Goal: Task Accomplishment & Management: Complete application form

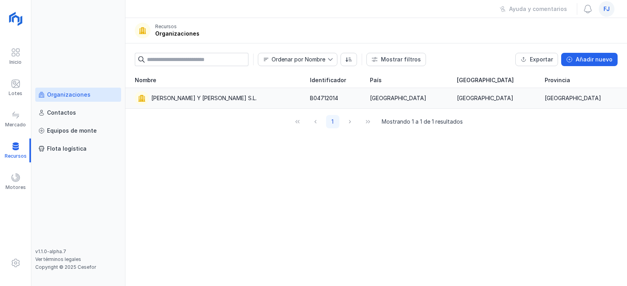
click at [208, 97] on div "[PERSON_NAME] Y [PERSON_NAME] S.L." at bounding box center [203, 98] width 105 height 8
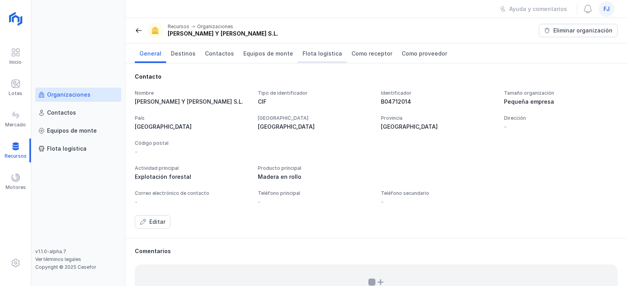
click at [333, 57] on link "Flota logística" at bounding box center [322, 53] width 49 height 20
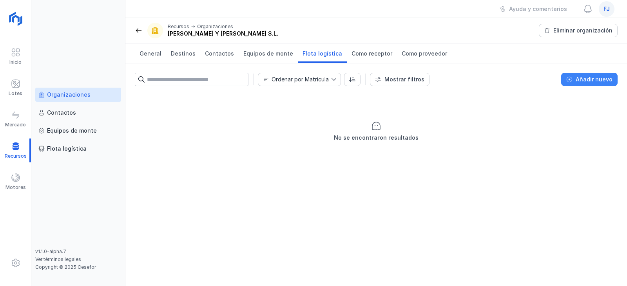
click at [593, 84] on button "Añadir nuevo" at bounding box center [589, 79] width 56 height 13
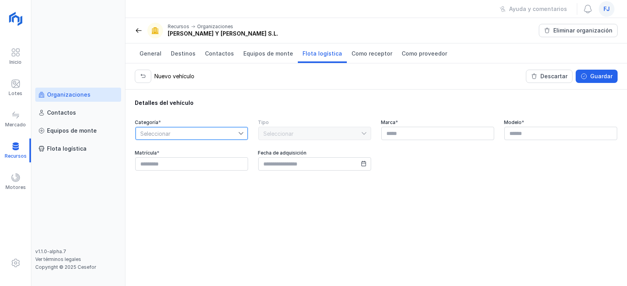
click at [192, 132] on span "Seleccionar" at bounding box center [187, 133] width 103 height 13
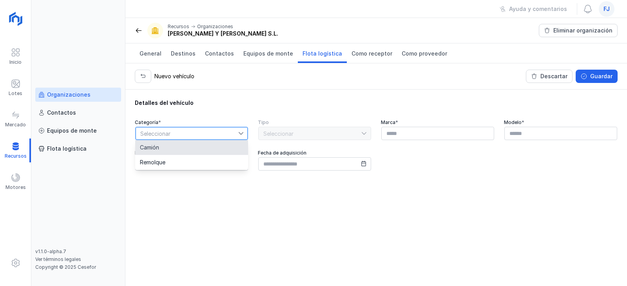
click at [180, 148] on li "Camión" at bounding box center [191, 147] width 113 height 15
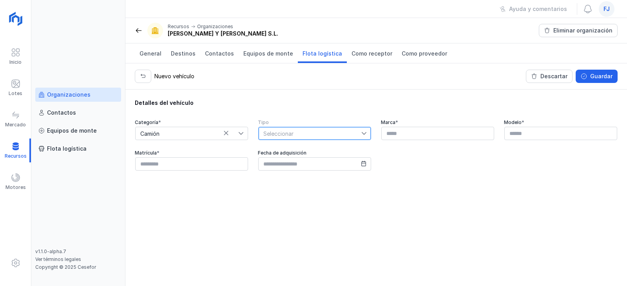
click at [323, 130] on span "Seleccionar" at bounding box center [309, 133] width 103 height 13
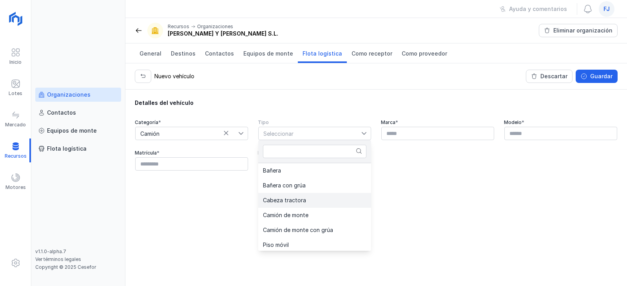
click at [331, 202] on li "Cabeza tractora" at bounding box center [314, 200] width 113 height 15
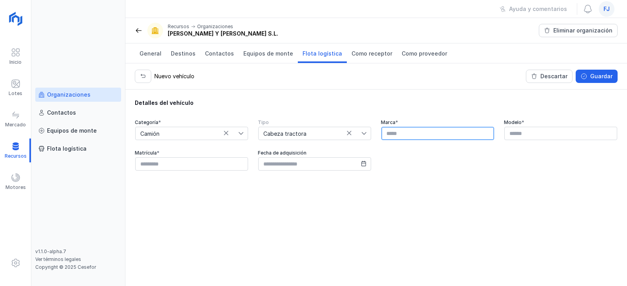
click at [405, 137] on input "text" at bounding box center [437, 133] width 113 height 13
click at [228, 130] on span "Camión" at bounding box center [187, 133] width 103 height 13
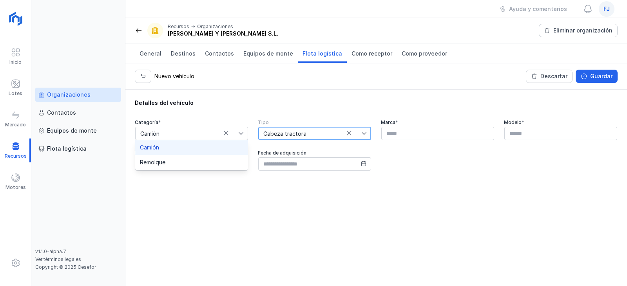
click at [348, 130] on span "Cabeza tractora" at bounding box center [309, 133] width 103 height 13
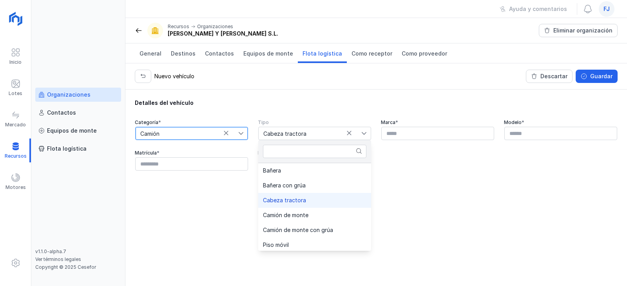
click at [230, 134] on span "Camión" at bounding box center [187, 133] width 103 height 13
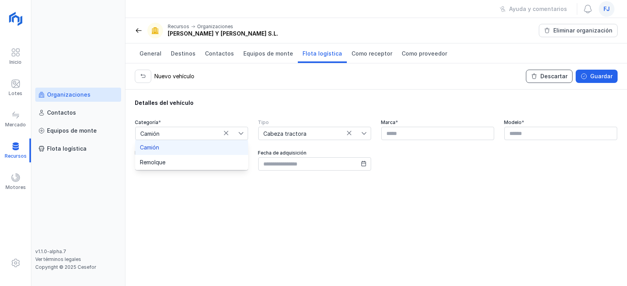
click at [555, 77] on div "Descartar" at bounding box center [553, 76] width 27 height 8
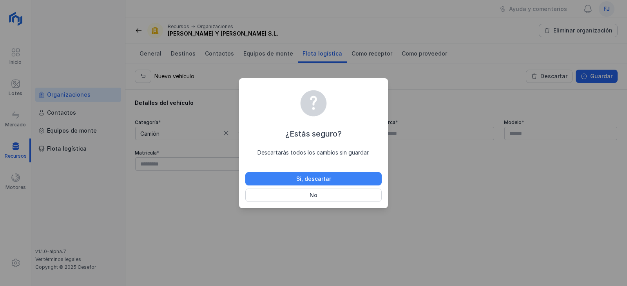
click at [315, 179] on div "Sí, descartar" at bounding box center [313, 179] width 35 height 8
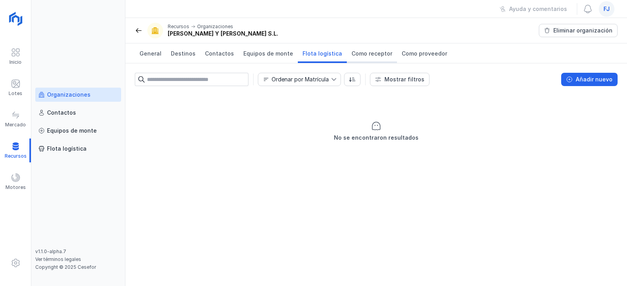
click at [352, 54] on span "Como receptor" at bounding box center [371, 54] width 41 height 8
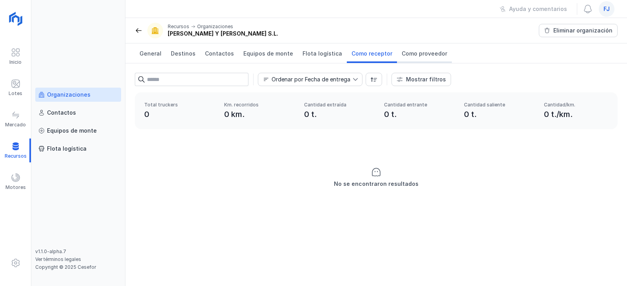
click at [426, 51] on span "Como proveedor" at bounding box center [423, 54] width 45 height 8
click at [26, 93] on div "Lotes" at bounding box center [15, 88] width 31 height 24
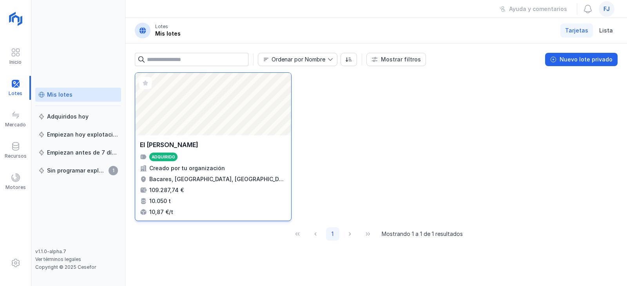
click at [255, 143] on div "El [PERSON_NAME]" at bounding box center [213, 144] width 146 height 9
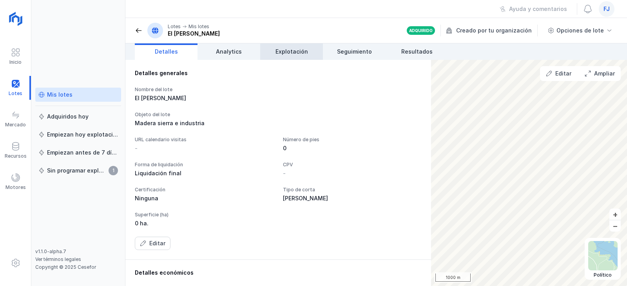
click at [309, 51] on link "Explotación" at bounding box center [291, 51] width 63 height 16
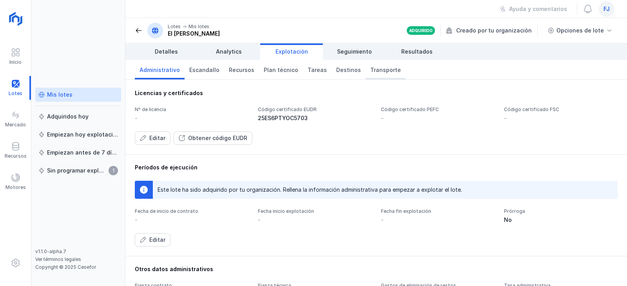
click at [375, 70] on span "Transporte" at bounding box center [385, 70] width 31 height 8
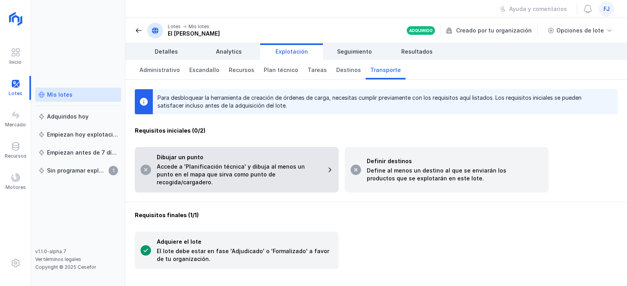
click at [305, 170] on div "Accede a 'Planificación técnica' y dibuja al menos un punto en el mapa que sirv…" at bounding box center [239, 174] width 164 height 23
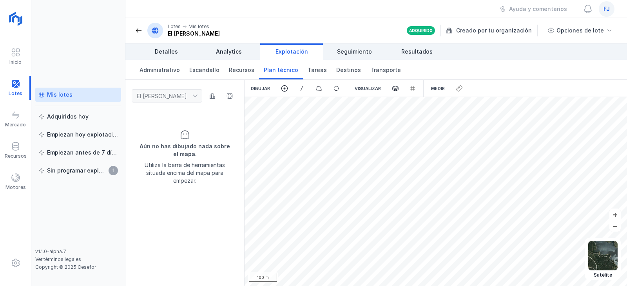
click at [262, 88] on div "Dibujar" at bounding box center [260, 88] width 32 height 17
click at [285, 87] on span at bounding box center [284, 88] width 7 height 7
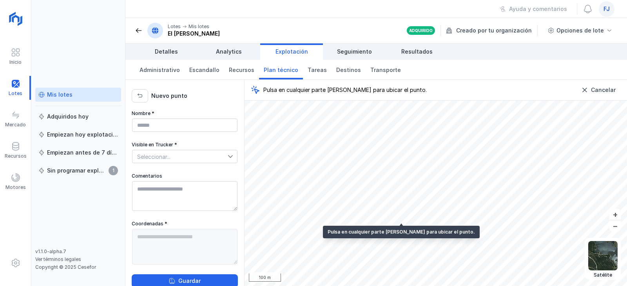
type textarea "**********"
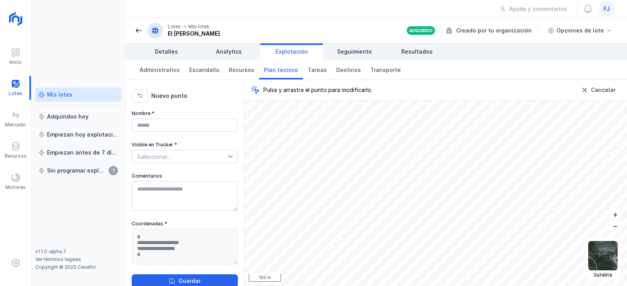
click at [228, 152] on div at bounding box center [232, 156] width 9 height 13
click at [199, 171] on li "Sí" at bounding box center [181, 170] width 99 height 15
click at [167, 128] on input "Nombre *" at bounding box center [184, 125] width 105 height 13
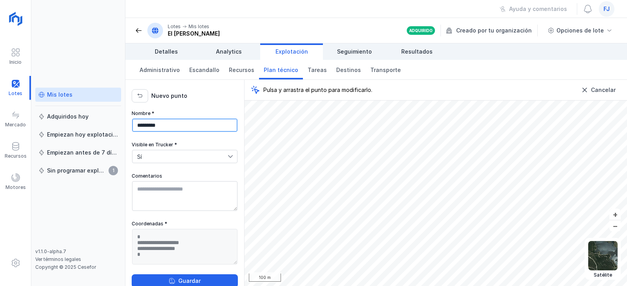
scroll to position [16, 0]
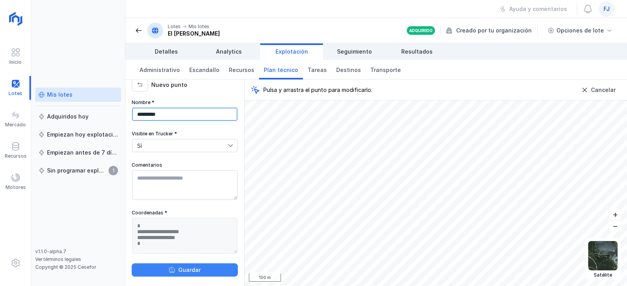
type input "*********"
click at [208, 267] on button "Guardar" at bounding box center [185, 270] width 106 height 13
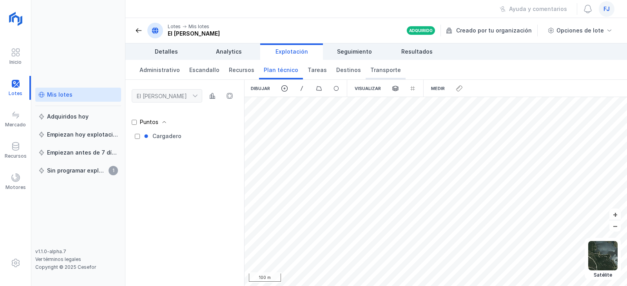
click at [390, 69] on link "Transporte" at bounding box center [385, 70] width 40 height 20
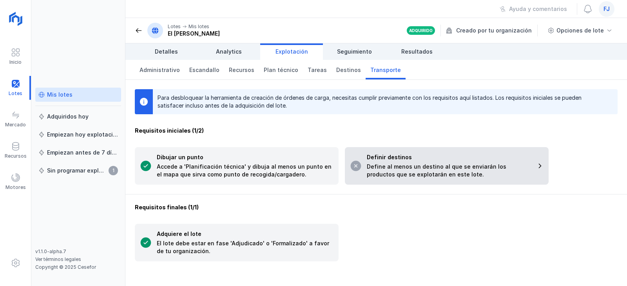
click at [459, 163] on div "Define al menos un destino al que se enviarán los productos que se explotarán e…" at bounding box center [449, 171] width 164 height 16
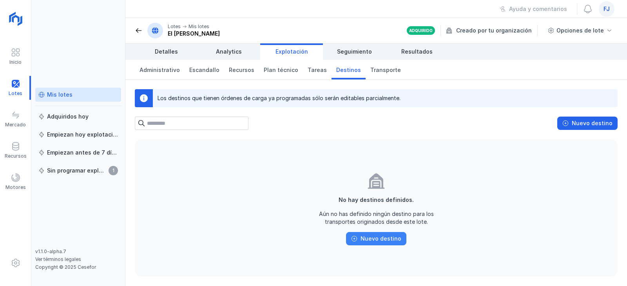
click at [389, 242] on div "Nuevo destino" at bounding box center [380, 239] width 41 height 8
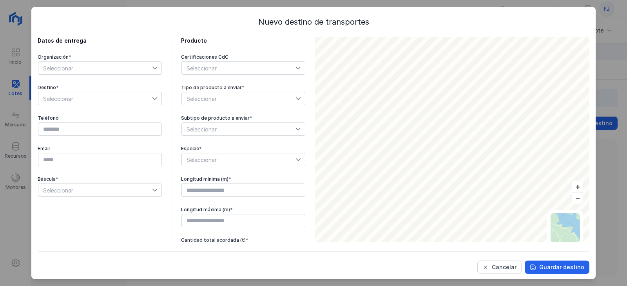
click at [103, 66] on span "Seleccionar" at bounding box center [95, 68] width 114 height 13
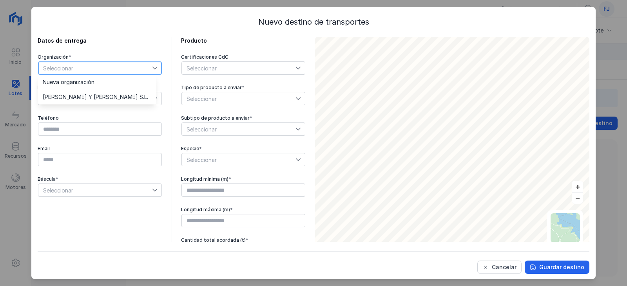
click at [103, 66] on span "Seleccionar" at bounding box center [95, 68] width 114 height 13
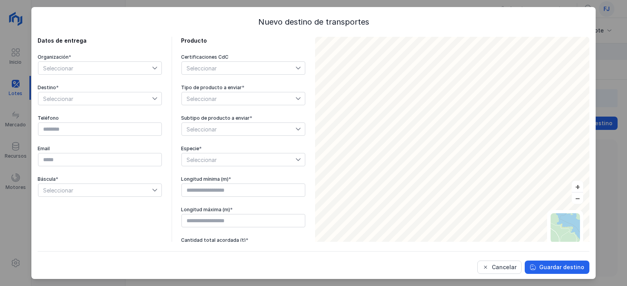
click at [101, 60] on div "Organización *" at bounding box center [100, 57] width 125 height 6
click at [103, 69] on span "Seleccionar" at bounding box center [95, 68] width 114 height 13
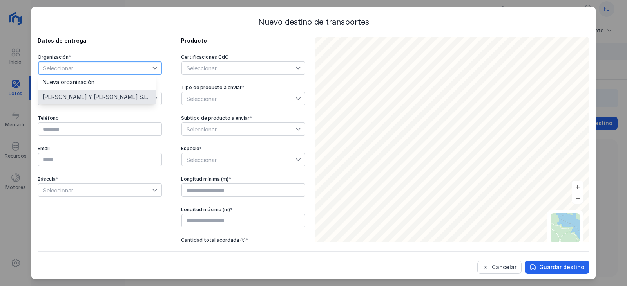
click at [102, 98] on span "Torres Y Cañabate S.L." at bounding box center [95, 96] width 105 height 5
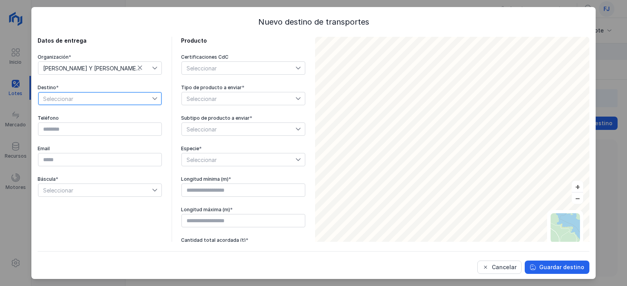
click at [102, 98] on span "Seleccionar" at bounding box center [95, 98] width 114 height 13
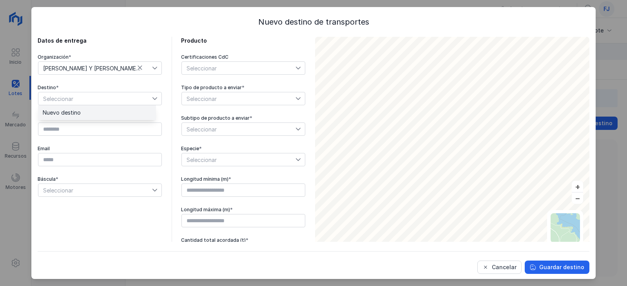
click at [99, 116] on li "Nuevo destino" at bounding box center [97, 112] width 118 height 15
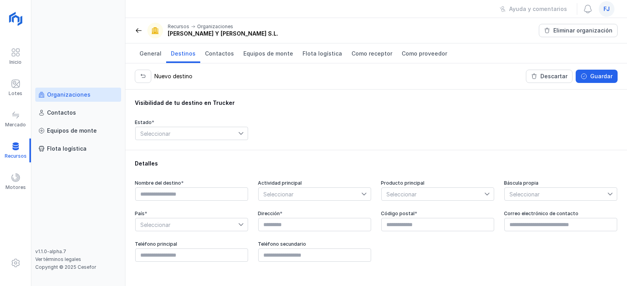
click at [210, 130] on span "Seleccionar" at bounding box center [187, 133] width 103 height 13
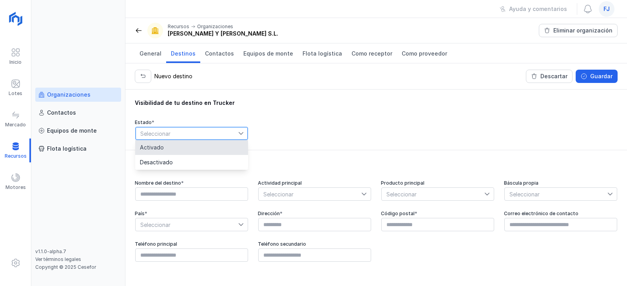
click at [209, 146] on li "Activado" at bounding box center [191, 147] width 113 height 15
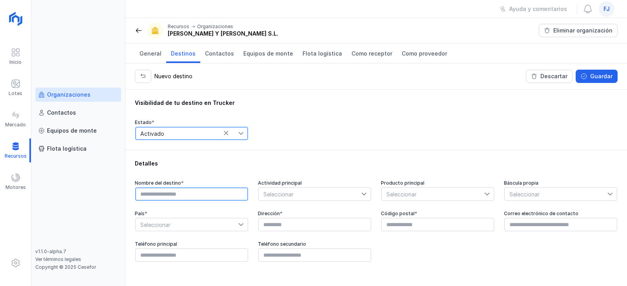
click at [200, 195] on input "text" at bounding box center [191, 194] width 113 height 13
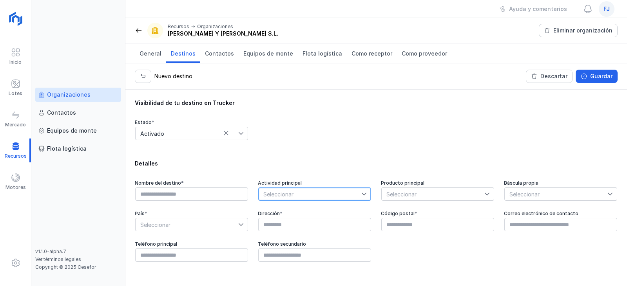
click at [284, 194] on span "Seleccionar" at bounding box center [309, 194] width 103 height 13
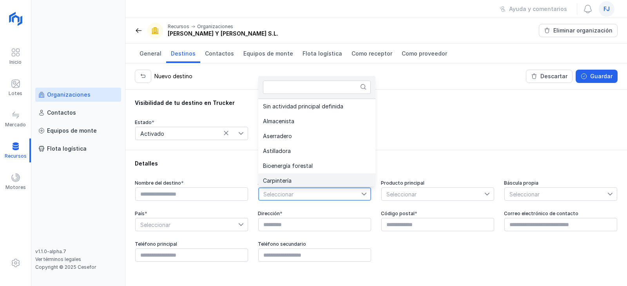
scroll to position [2, 0]
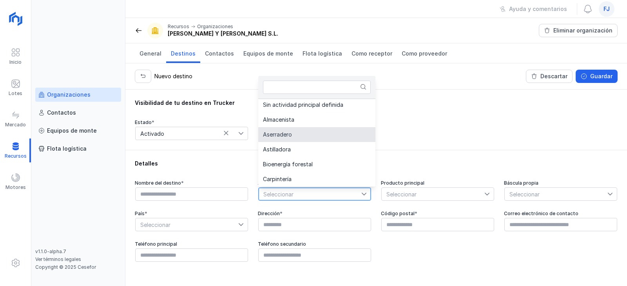
click at [295, 135] on li "Aserradero" at bounding box center [316, 134] width 117 height 15
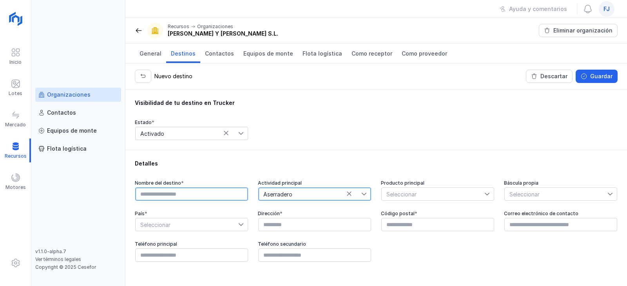
click at [238, 192] on input "text" at bounding box center [191, 194] width 113 height 13
type input "**********"
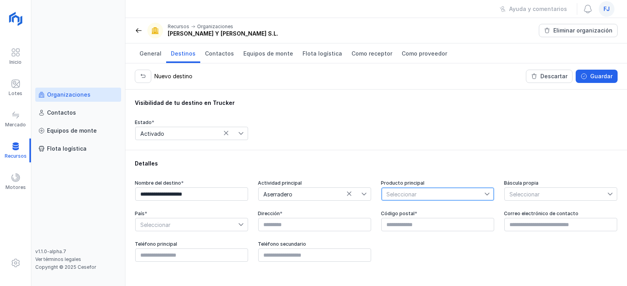
click at [452, 199] on span "Seleccionar" at bounding box center [432, 194] width 103 height 13
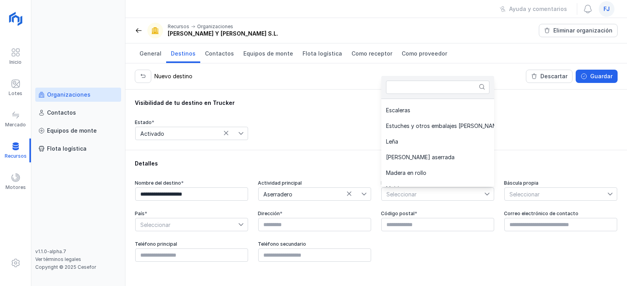
scroll to position [231, 0]
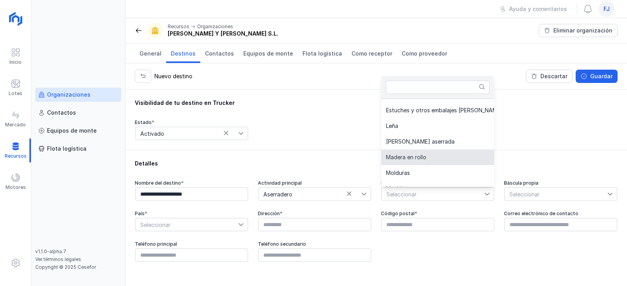
click at [446, 156] on li "Madera en rollo" at bounding box center [451, 158] width 141 height 16
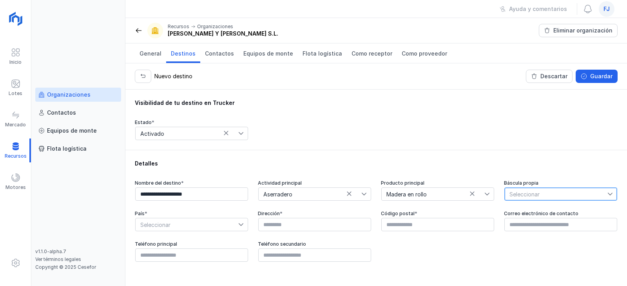
click at [584, 193] on span "Seleccionar" at bounding box center [555, 194] width 103 height 13
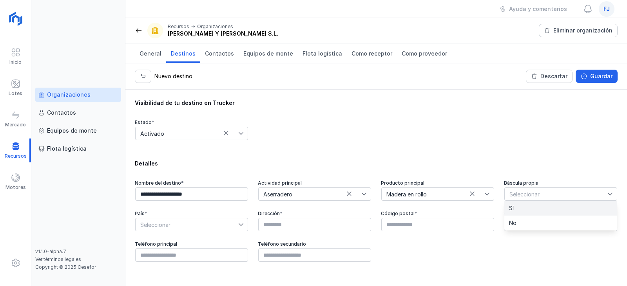
click at [554, 209] on li "Sí" at bounding box center [560, 208] width 113 height 15
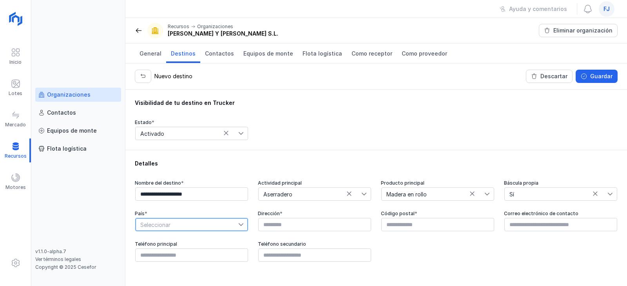
click at [231, 223] on span "Seleccionar" at bounding box center [187, 225] width 103 height 13
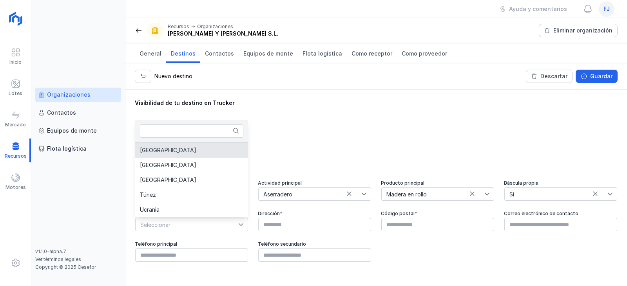
click at [213, 150] on li "[GEOGRAPHIC_DATA]" at bounding box center [191, 150] width 113 height 15
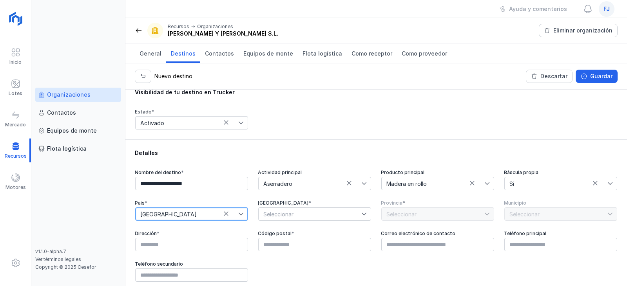
scroll to position [16, 0]
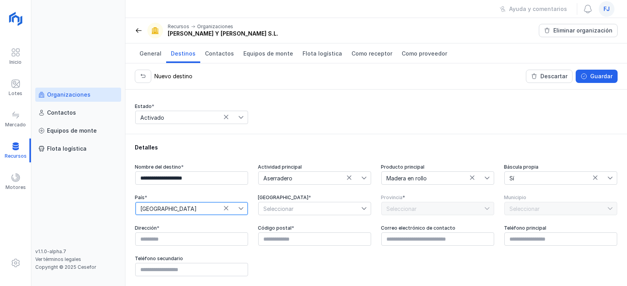
click at [338, 211] on span "Seleccionar" at bounding box center [309, 208] width 103 height 13
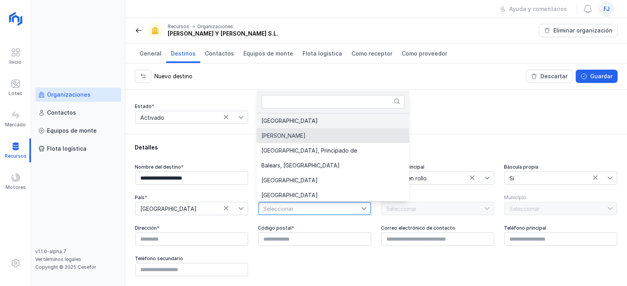
scroll to position [0, 0]
click at [316, 116] on li "[GEOGRAPHIC_DATA]" at bounding box center [333, 121] width 152 height 15
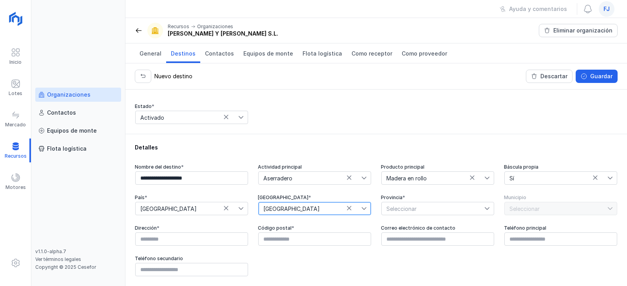
click at [471, 214] on span "Seleccionar" at bounding box center [432, 208] width 103 height 13
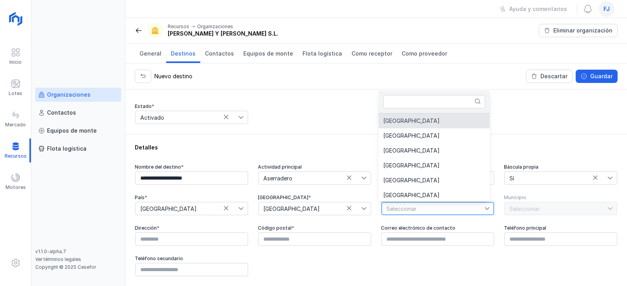
click at [437, 118] on li "[GEOGRAPHIC_DATA]" at bounding box center [433, 121] width 111 height 15
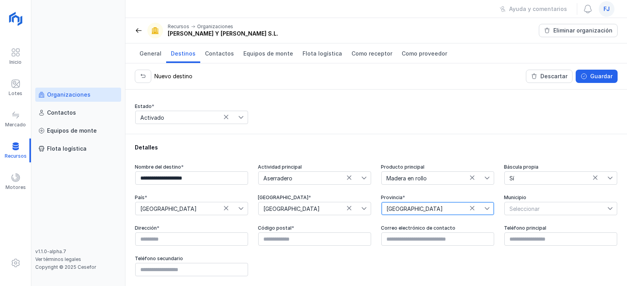
click at [571, 209] on span "Seleccionar" at bounding box center [555, 208] width 103 height 13
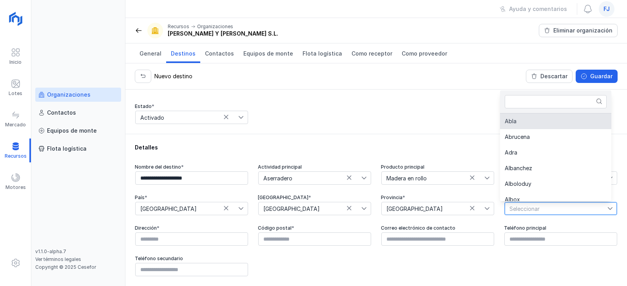
scroll to position [627, 0]
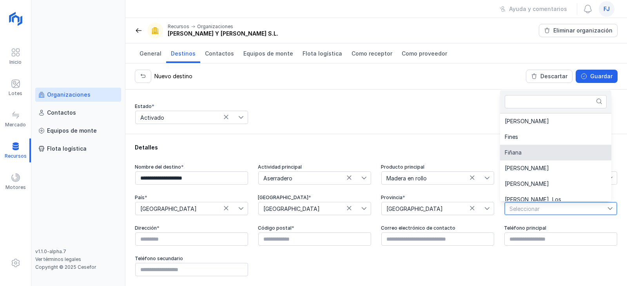
click at [523, 153] on li "Fiñana" at bounding box center [555, 153] width 111 height 16
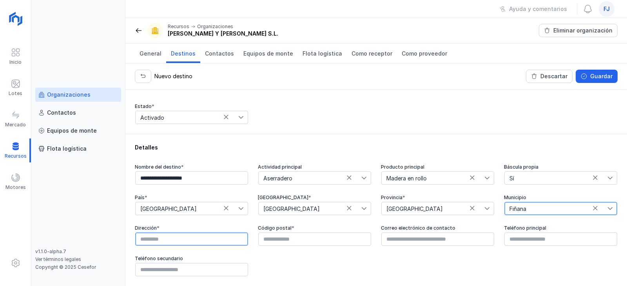
click at [206, 238] on input "text" at bounding box center [191, 239] width 113 height 13
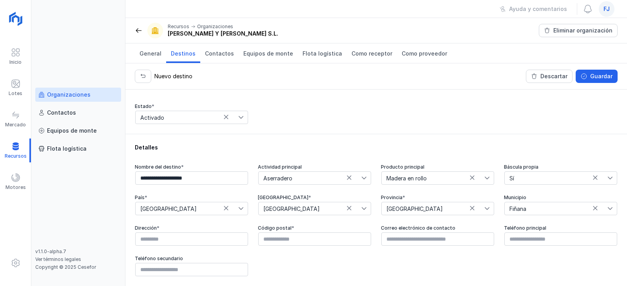
click at [325, 271] on div "**********" at bounding box center [376, 220] width 482 height 113
click at [167, 235] on input "text" at bounding box center [191, 239] width 113 height 13
paste input "**********"
type input "**********"
click at [294, 239] on input "text" at bounding box center [314, 239] width 113 height 13
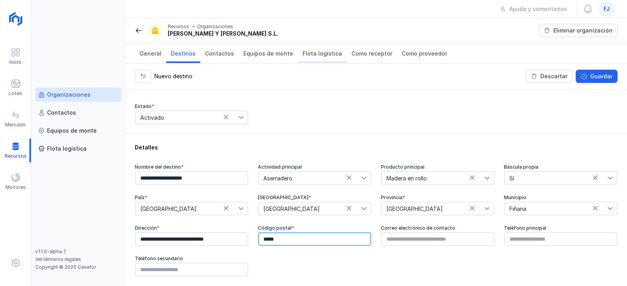
type input "*****"
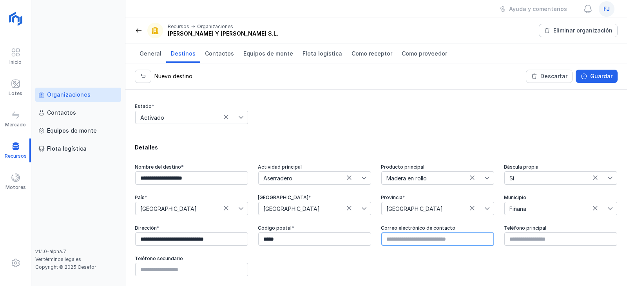
click at [393, 242] on input "text" at bounding box center [437, 239] width 113 height 13
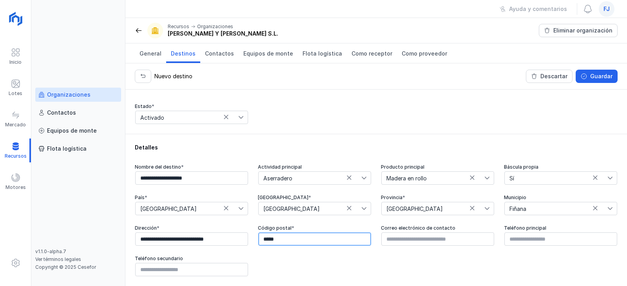
click at [323, 239] on input "*****" at bounding box center [314, 239] width 113 height 13
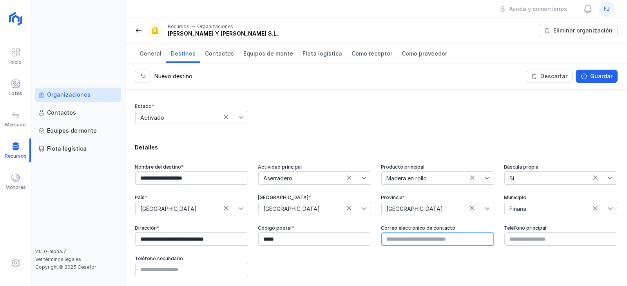
click at [402, 237] on input "text" at bounding box center [437, 239] width 113 height 13
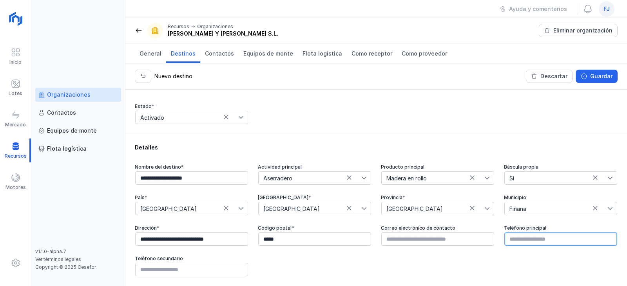
click at [541, 235] on input "text" at bounding box center [560, 239] width 113 height 13
click at [552, 101] on div "Visibilidad de tu destino en Trucker Estado * Activado" at bounding box center [376, 104] width 482 height 42
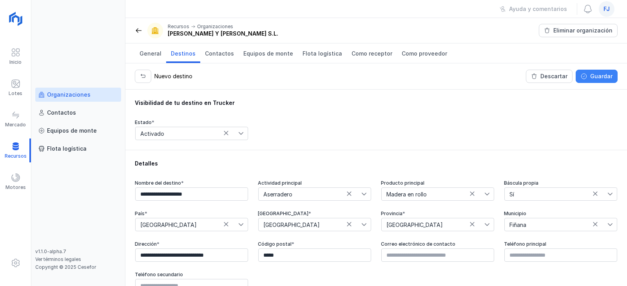
click at [587, 76] on span "Guardar" at bounding box center [583, 76] width 6 height 6
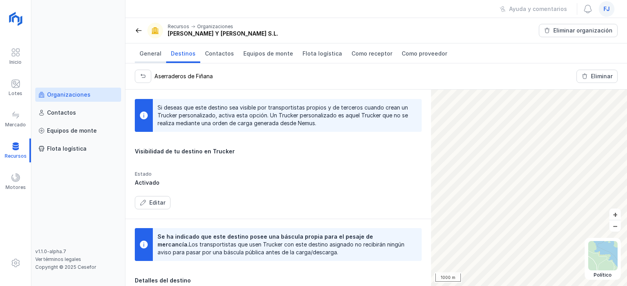
click at [158, 57] on span "General" at bounding box center [150, 54] width 22 height 8
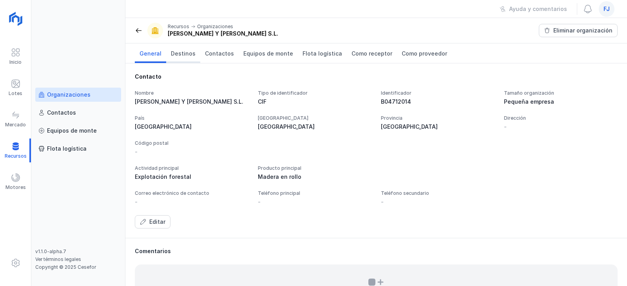
click at [194, 53] on link "Destinos" at bounding box center [183, 53] width 34 height 20
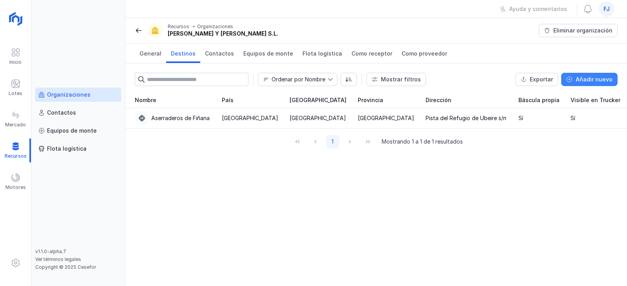
click at [577, 80] on div "Añadir nuevo" at bounding box center [593, 80] width 37 height 8
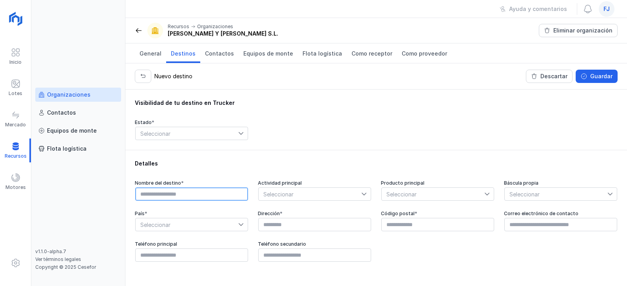
click at [201, 193] on input "text" at bounding box center [191, 194] width 113 height 13
type input "**********"
click at [340, 197] on span "Seleccionar" at bounding box center [309, 194] width 103 height 13
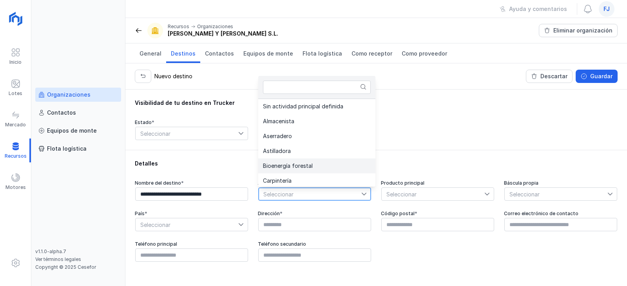
scroll to position [2, 0]
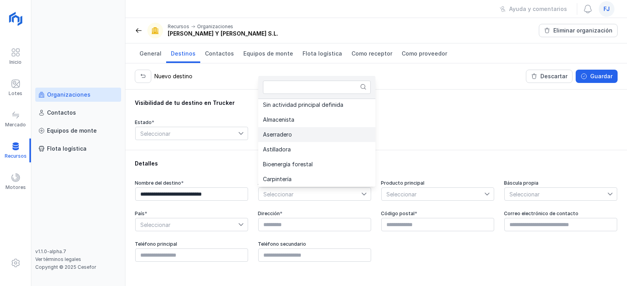
click at [314, 136] on li "Aserradero" at bounding box center [316, 134] width 117 height 15
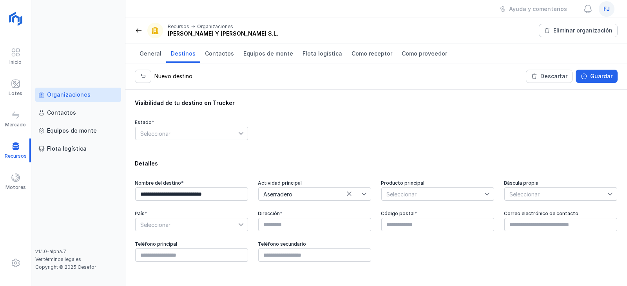
click at [457, 186] on div "Producto principal Seleccionar" at bounding box center [438, 190] width 114 height 21
click at [457, 195] on span "Seleccionar" at bounding box center [432, 194] width 103 height 13
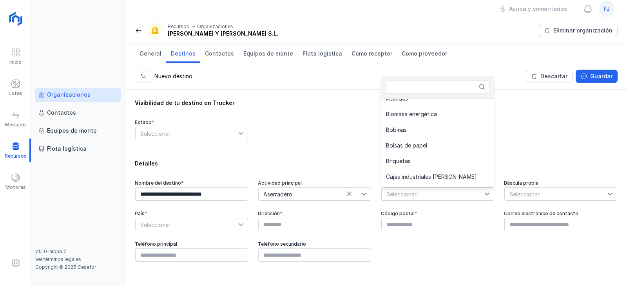
scroll to position [53, 0]
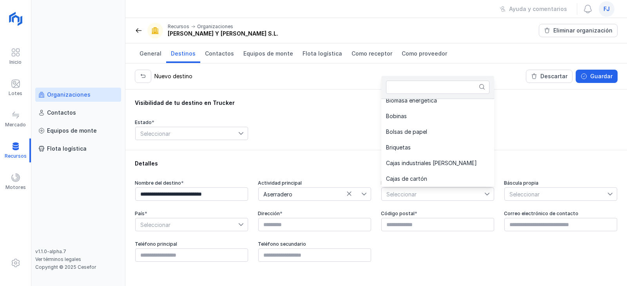
click at [491, 184] on div "Sin producto principal definido Astilla Ataúdes Biomasa energética Bobinas Bols…" at bounding box center [437, 143] width 113 height 88
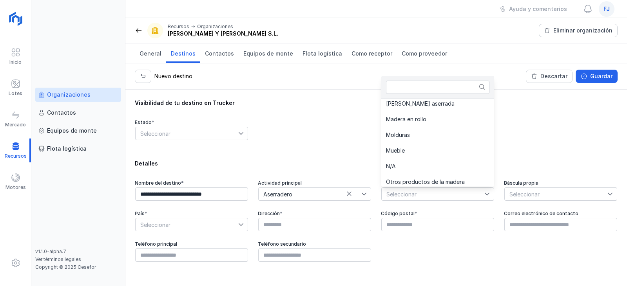
scroll to position [273, 0]
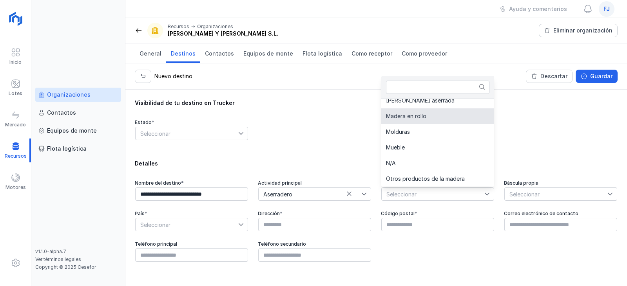
click at [412, 117] on span "Madera en rollo" at bounding box center [406, 116] width 40 height 5
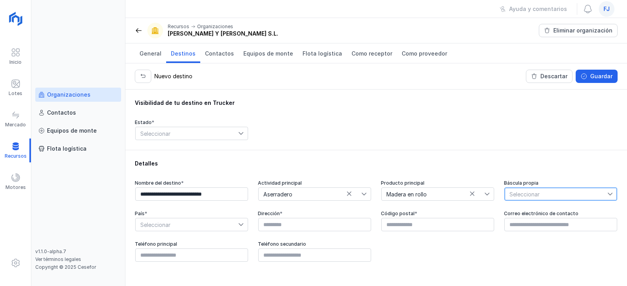
click at [606, 195] on span "Seleccionar" at bounding box center [555, 194] width 103 height 13
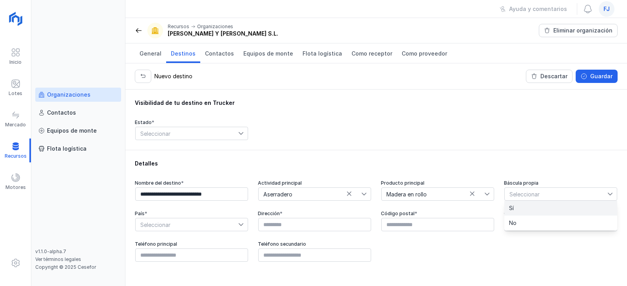
click at [593, 207] on li "Sí" at bounding box center [560, 208] width 113 height 15
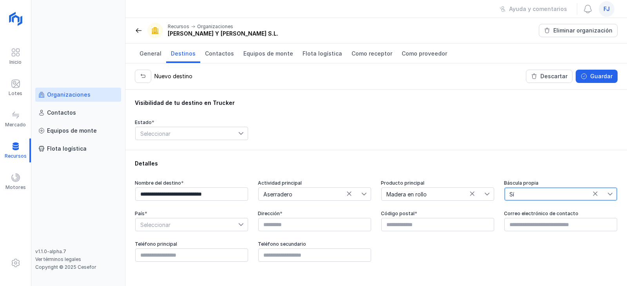
click at [197, 229] on span "Seleccionar" at bounding box center [187, 225] width 103 height 13
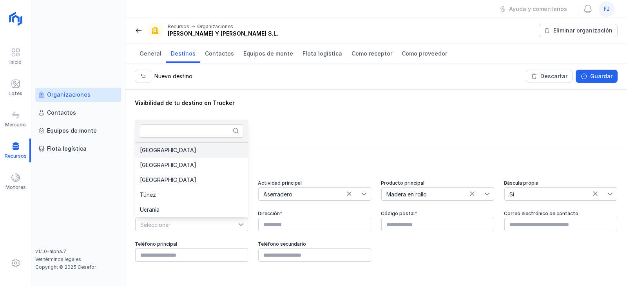
click at [176, 148] on li "[GEOGRAPHIC_DATA]" at bounding box center [191, 150] width 113 height 15
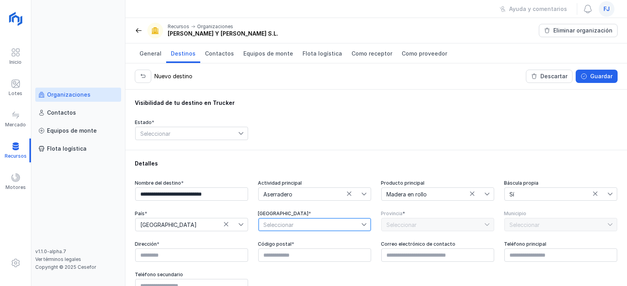
click at [341, 226] on span "Seleccionar" at bounding box center [309, 225] width 103 height 13
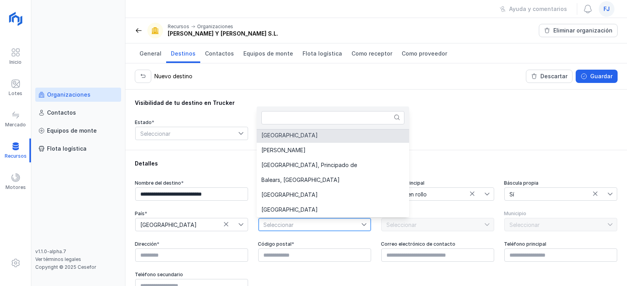
scroll to position [0, 0]
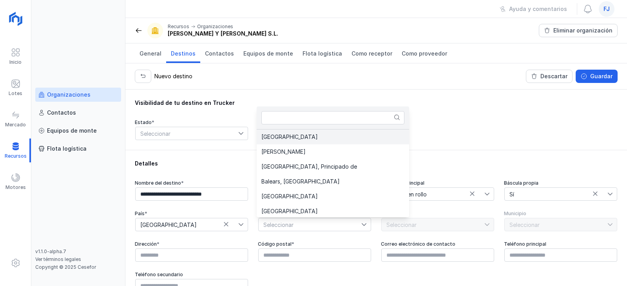
click at [307, 134] on li "[GEOGRAPHIC_DATA]" at bounding box center [333, 137] width 152 height 15
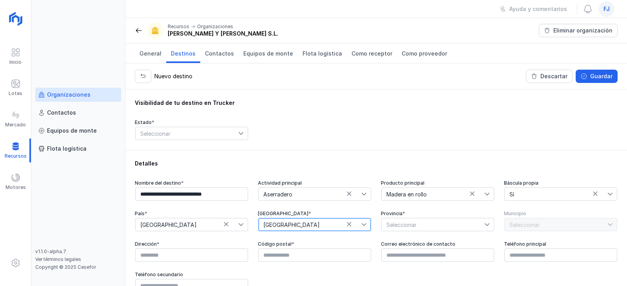
click at [468, 227] on span "Seleccionar" at bounding box center [432, 225] width 103 height 13
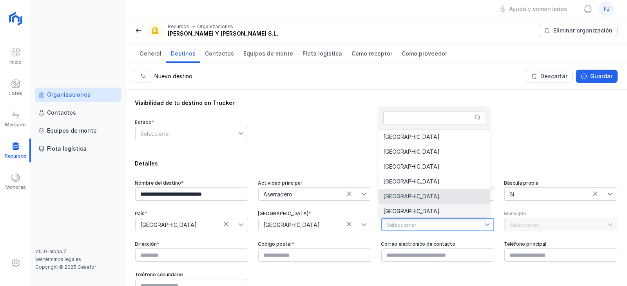
scroll to position [2, 0]
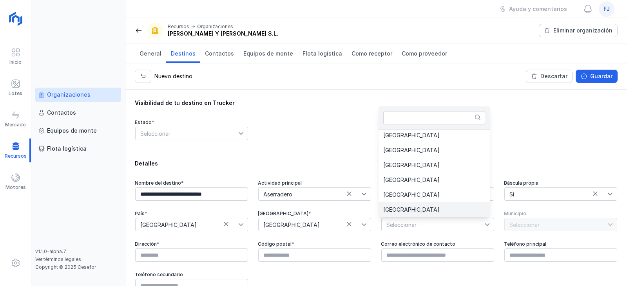
click at [428, 211] on li "[GEOGRAPHIC_DATA]" at bounding box center [433, 209] width 111 height 15
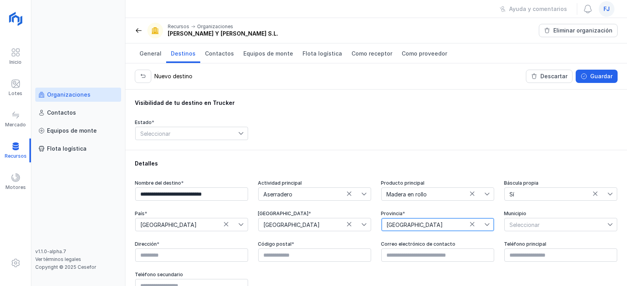
scroll to position [16, 0]
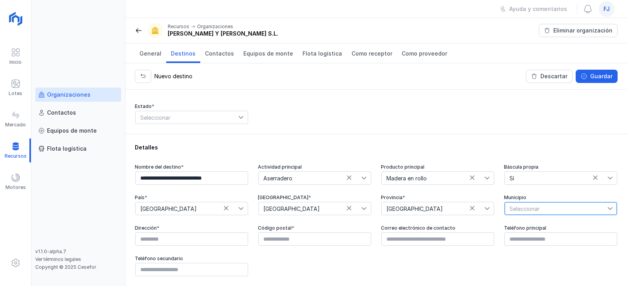
click at [537, 208] on span "Seleccionar" at bounding box center [555, 208] width 103 height 13
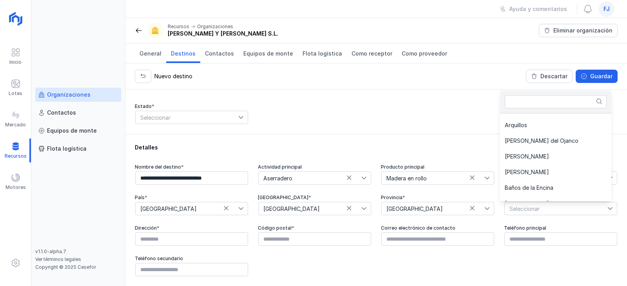
scroll to position [116, 0]
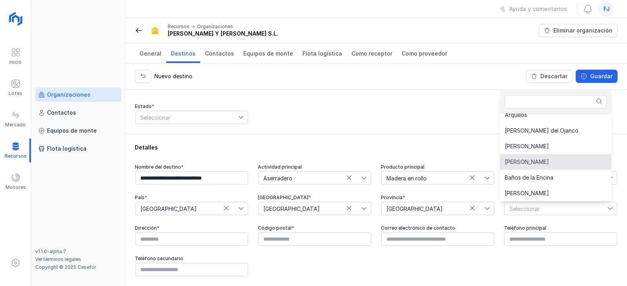
click at [556, 162] on li "Bailén" at bounding box center [555, 162] width 111 height 16
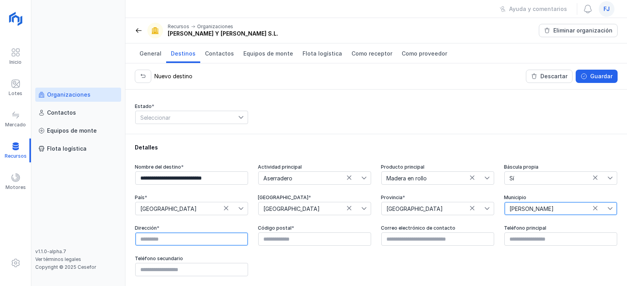
click at [185, 242] on input "text" at bounding box center [191, 239] width 113 height 13
paste input "**********"
type input "**********"
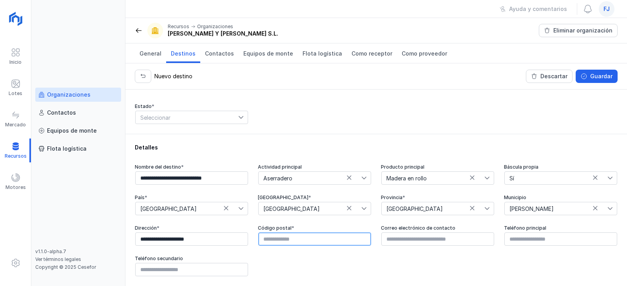
click at [292, 243] on input "text" at bounding box center [314, 239] width 113 height 13
type input "*****"
click at [599, 77] on div "Guardar" at bounding box center [601, 76] width 22 height 8
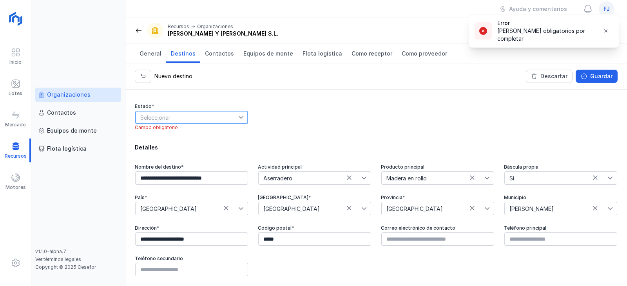
click at [231, 112] on span "Seleccionar" at bounding box center [187, 117] width 103 height 13
click at [210, 132] on li "Activado" at bounding box center [190, 131] width 111 height 15
click at [609, 77] on div "Guardar" at bounding box center [601, 76] width 22 height 8
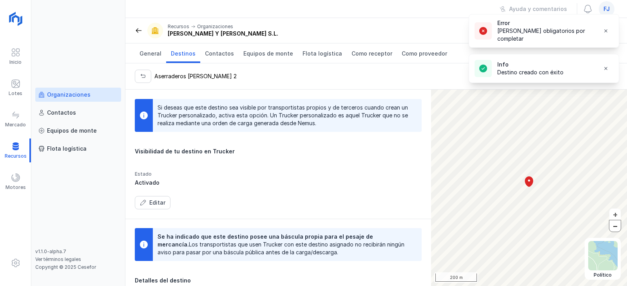
click at [618, 227] on button "–" at bounding box center [614, 225] width 11 height 11
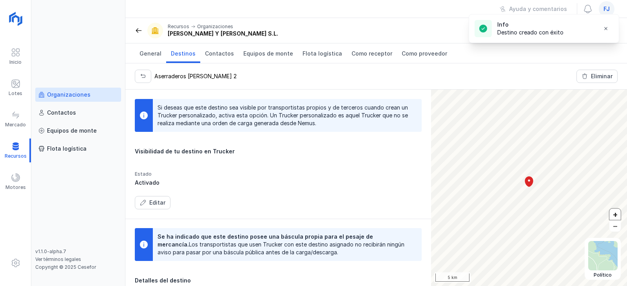
click at [616, 213] on button "+" at bounding box center [614, 214] width 11 height 11
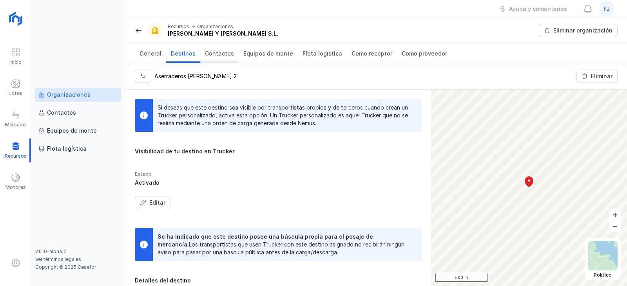
click at [226, 54] on span "Contactos" at bounding box center [219, 54] width 29 height 8
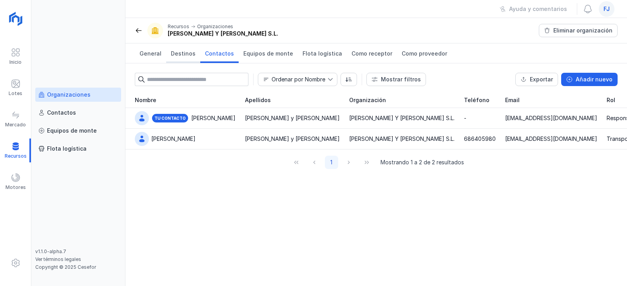
click at [188, 56] on span "Destinos" at bounding box center [183, 54] width 25 height 8
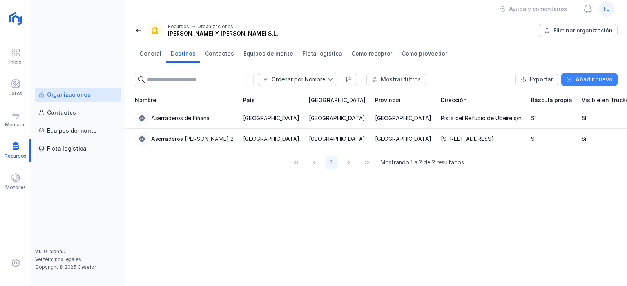
click at [602, 79] on div "Añadir nuevo" at bounding box center [593, 80] width 37 height 8
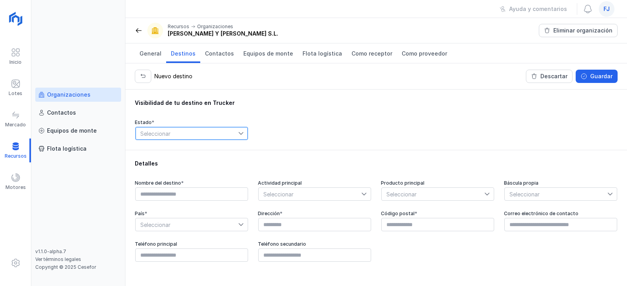
click at [210, 130] on span "Seleccionar" at bounding box center [187, 133] width 103 height 13
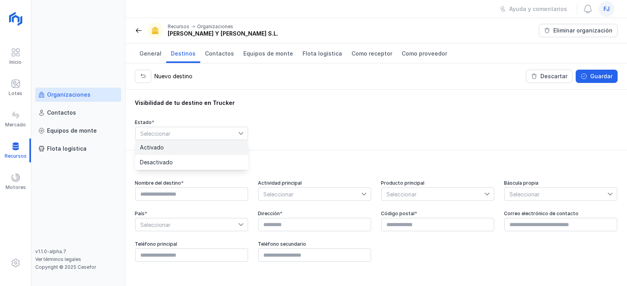
click at [210, 144] on li "Activado" at bounding box center [191, 147] width 113 height 15
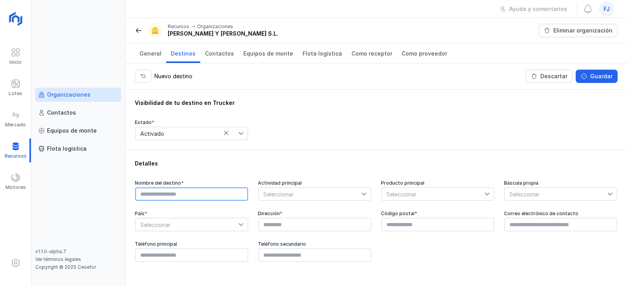
click at [206, 193] on input "text" at bounding box center [191, 194] width 113 height 13
type input "*******"
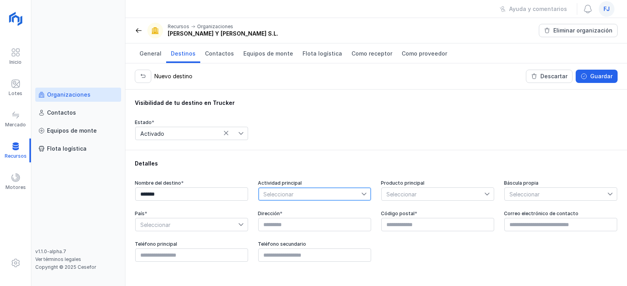
click at [335, 195] on span "Seleccionar" at bounding box center [309, 194] width 103 height 13
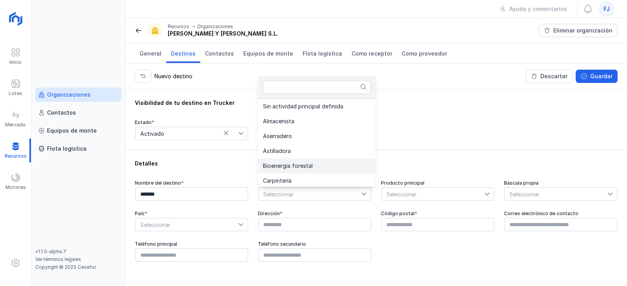
click at [310, 166] on span "Bioenergía forestal" at bounding box center [288, 165] width 50 height 5
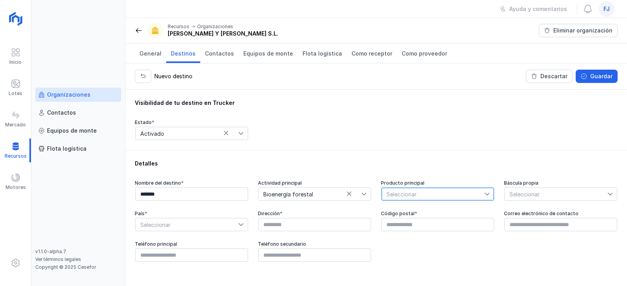
click at [469, 190] on span "Seleccionar" at bounding box center [432, 194] width 103 height 13
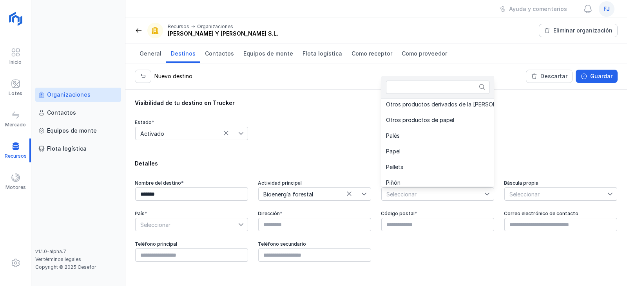
scroll to position [381, 0]
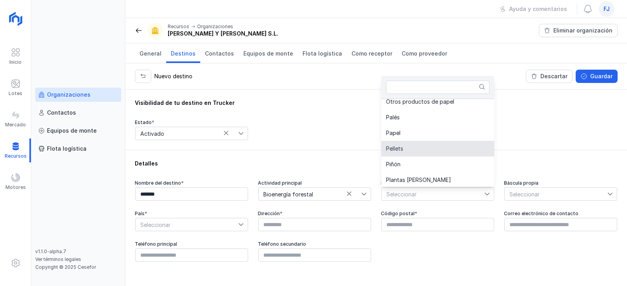
click at [460, 154] on li "Pellets" at bounding box center [461, 149] width 160 height 16
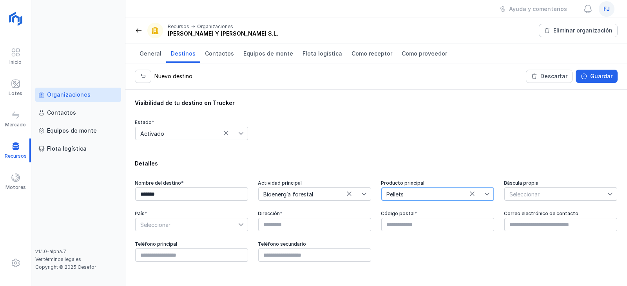
click at [544, 190] on span "Seleccionar" at bounding box center [555, 194] width 103 height 13
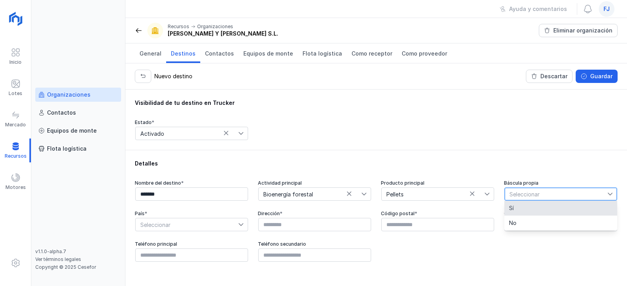
click at [535, 208] on li "Sí" at bounding box center [560, 208] width 113 height 15
click at [150, 226] on span "Seleccionar" at bounding box center [187, 225] width 103 height 13
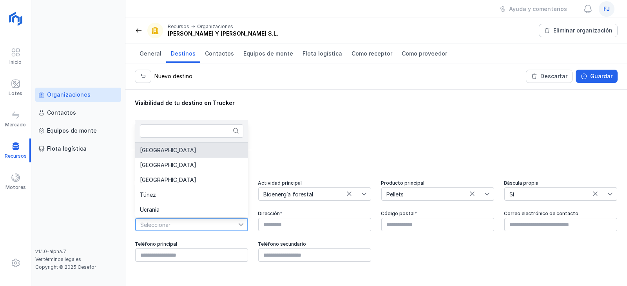
click at [167, 150] on li "[GEOGRAPHIC_DATA]" at bounding box center [191, 150] width 113 height 15
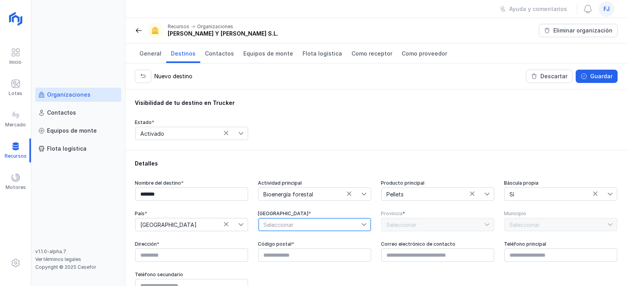
click at [297, 223] on span "Seleccionar" at bounding box center [309, 225] width 103 height 13
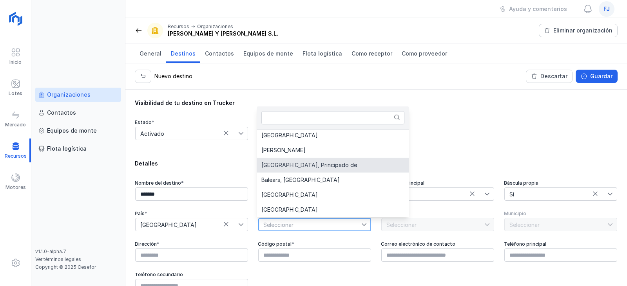
scroll to position [0, 0]
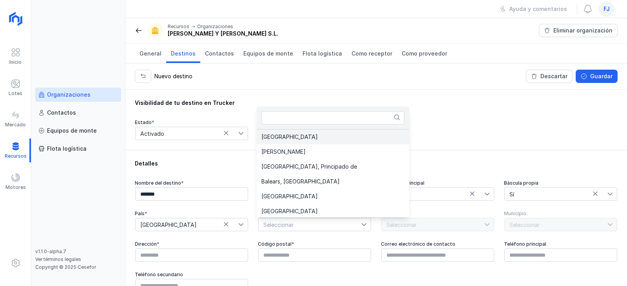
click at [311, 133] on li "[GEOGRAPHIC_DATA]" at bounding box center [333, 137] width 152 height 15
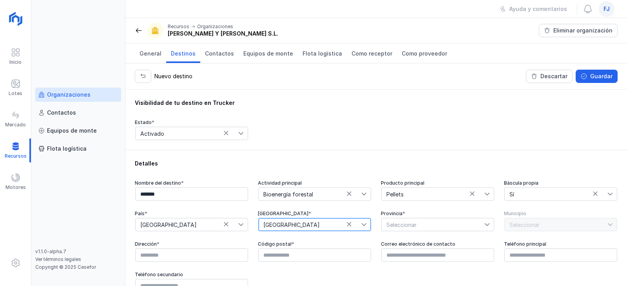
click at [443, 227] on span "Seleccionar" at bounding box center [432, 225] width 103 height 13
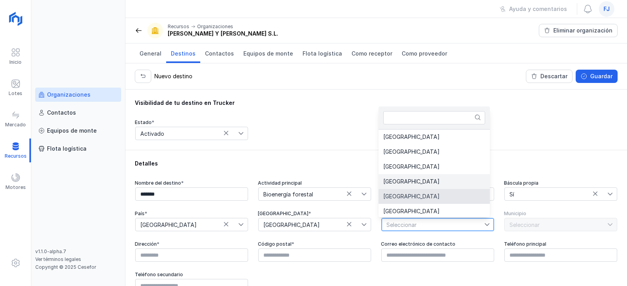
scroll to position [2, 0]
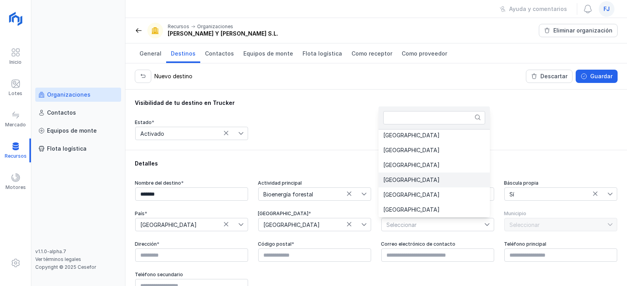
click at [441, 177] on li "[GEOGRAPHIC_DATA]" at bounding box center [433, 180] width 111 height 15
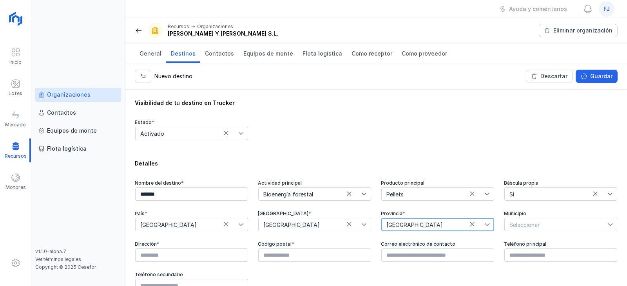
click at [523, 224] on span "Seleccionar" at bounding box center [555, 225] width 103 height 13
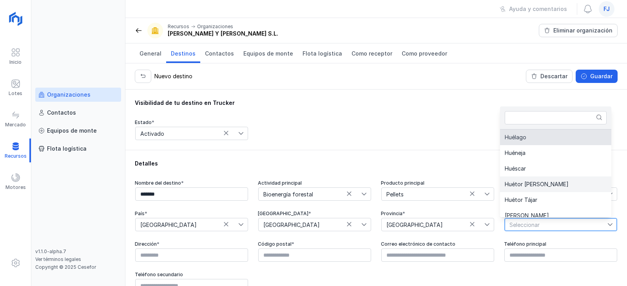
scroll to position [1322, 0]
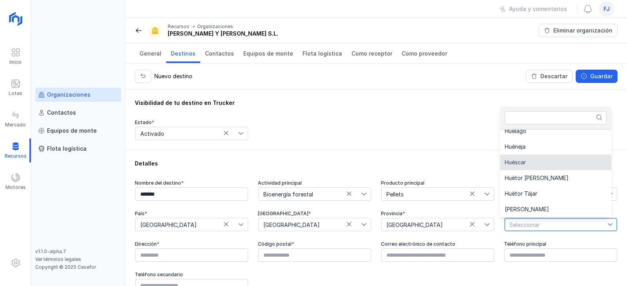
click at [526, 163] on span "Huéscar" at bounding box center [514, 162] width 21 height 5
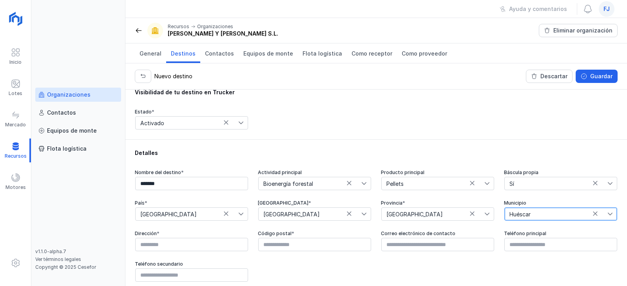
scroll to position [16, 0]
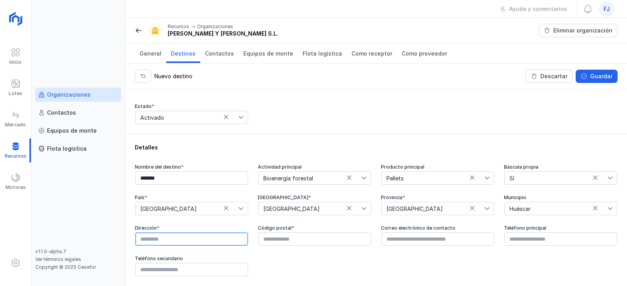
click at [171, 239] on input "text" at bounding box center [191, 239] width 113 height 13
click at [194, 242] on input "text" at bounding box center [191, 239] width 113 height 13
paste input "**********"
type input "**********"
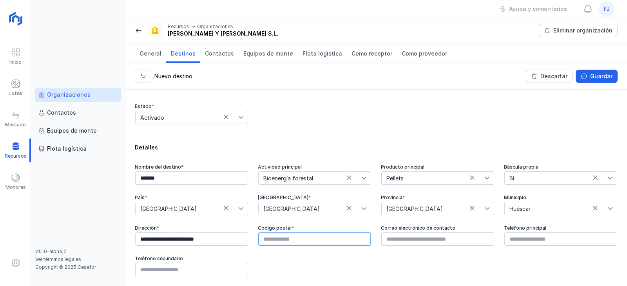
click at [296, 240] on input "text" at bounding box center [314, 239] width 113 height 13
type input "*****"
click at [605, 75] on div "Guardar" at bounding box center [601, 76] width 22 height 8
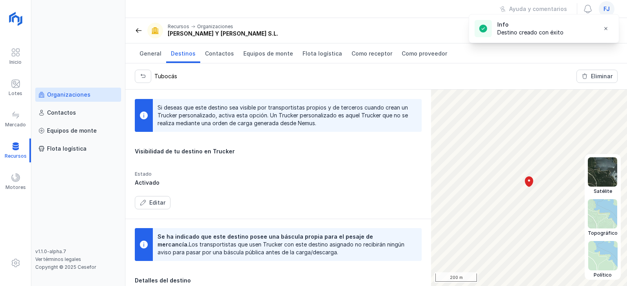
click at [606, 174] on img at bounding box center [601, 171] width 29 height 29
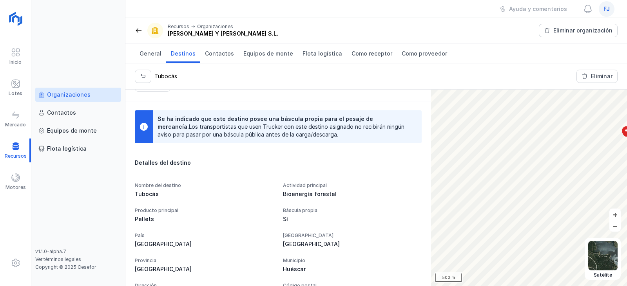
scroll to position [196, 0]
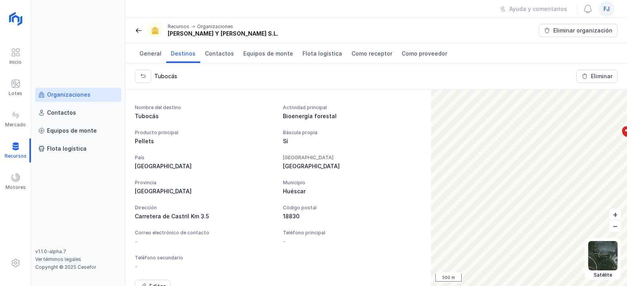
click at [191, 216] on div "Carretera de Castril Km 3.5" at bounding box center [204, 217] width 139 height 8
click at [184, 220] on div "Carretera de Castril Km 3.5" at bounding box center [204, 217] width 139 height 8
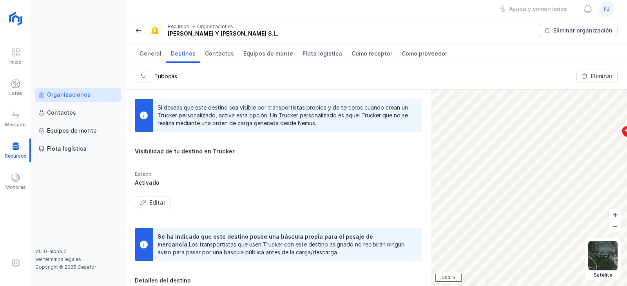
scroll to position [39, 0]
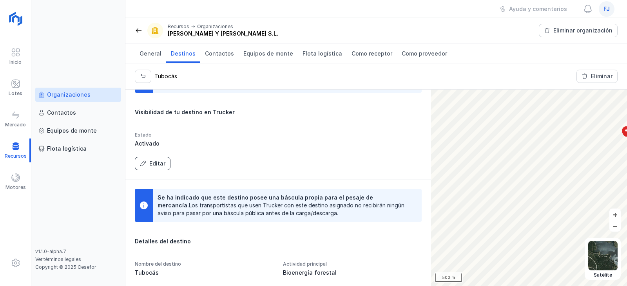
click at [162, 165] on div "Editar" at bounding box center [157, 164] width 16 height 8
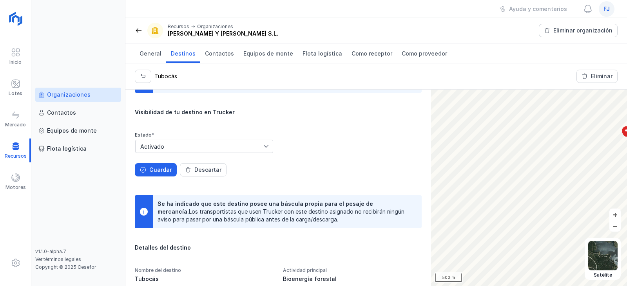
click at [344, 146] on div "Estado * Activado" at bounding box center [278, 143] width 287 height 22
click at [139, 170] on button "Guardar" at bounding box center [156, 169] width 42 height 13
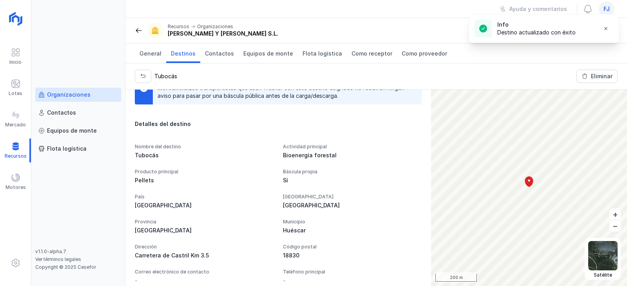
scroll to position [212, 0]
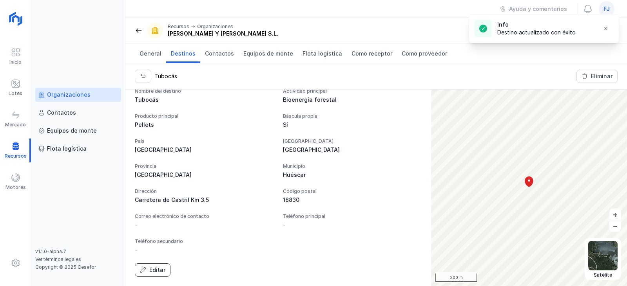
click at [154, 269] on div "Editar" at bounding box center [157, 270] width 16 height 8
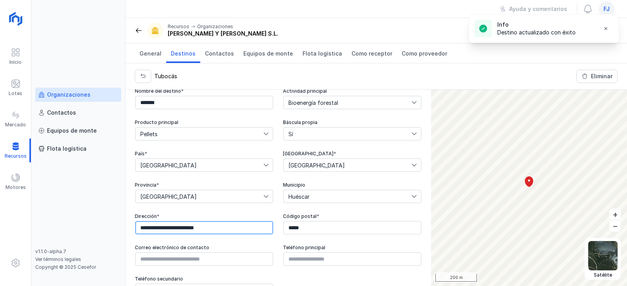
click at [208, 228] on input "**********" at bounding box center [204, 227] width 138 height 13
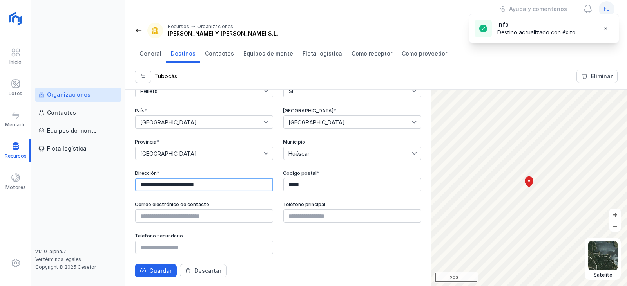
scroll to position [256, 0]
type input "**********"
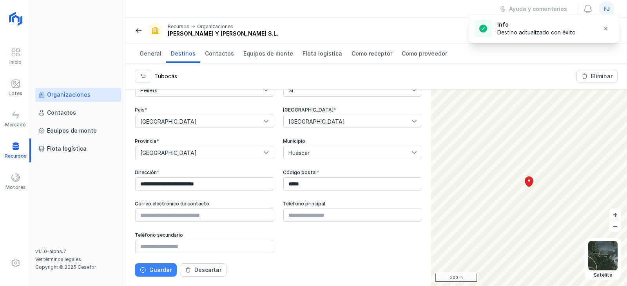
click at [165, 267] on div "Guardar" at bounding box center [160, 270] width 22 height 8
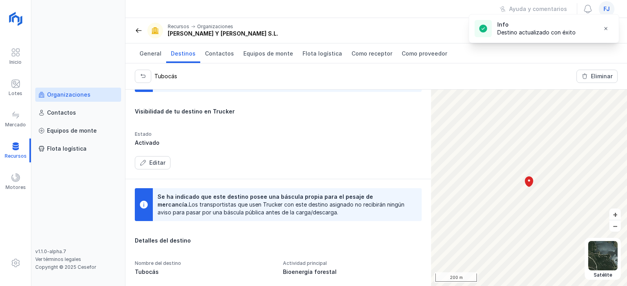
scroll to position [16, 0]
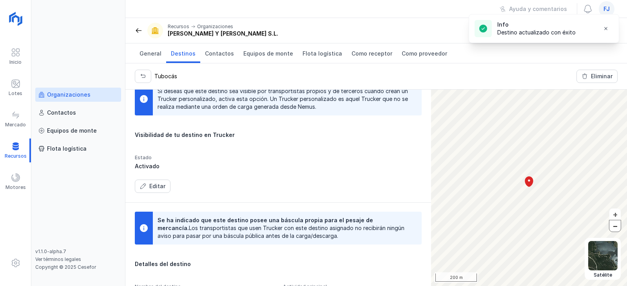
click at [615, 228] on button "–" at bounding box center [614, 225] width 11 height 11
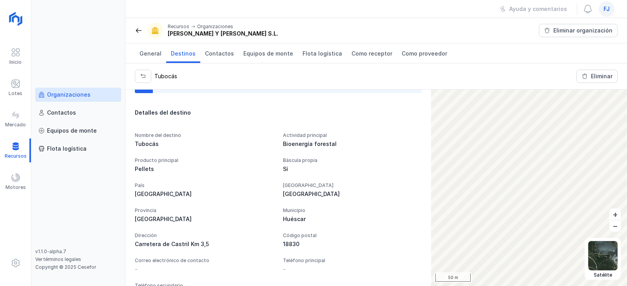
scroll to position [212, 0]
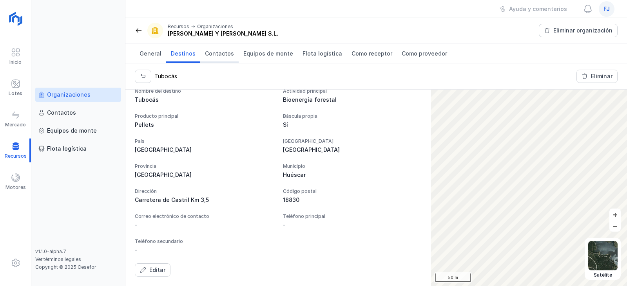
click at [209, 52] on span "Contactos" at bounding box center [219, 54] width 29 height 8
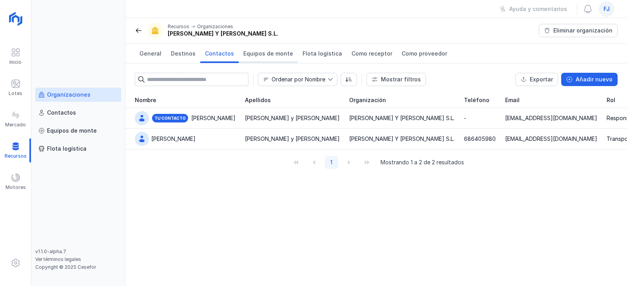
click at [264, 54] on span "Equipos de monte" at bounding box center [268, 54] width 50 height 8
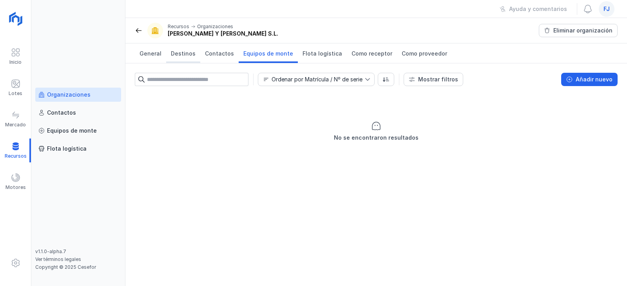
click at [184, 51] on span "Destinos" at bounding box center [183, 54] width 25 height 8
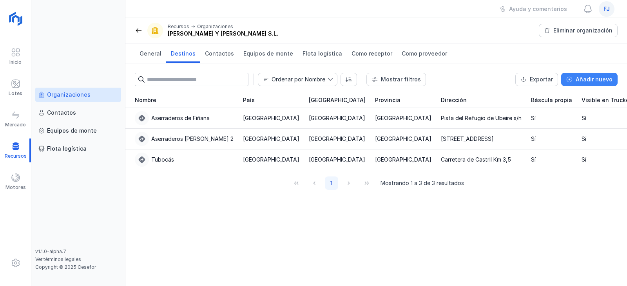
click at [582, 78] on div "Añadir nuevo" at bounding box center [593, 80] width 37 height 8
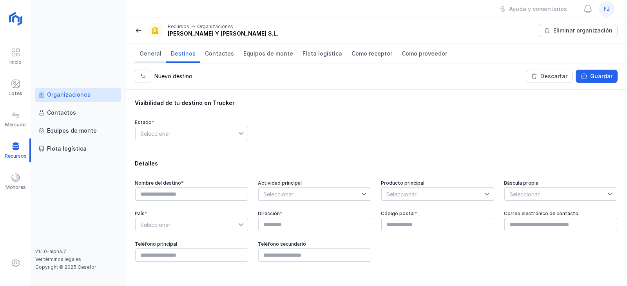
click at [152, 58] on link "General" at bounding box center [150, 53] width 31 height 20
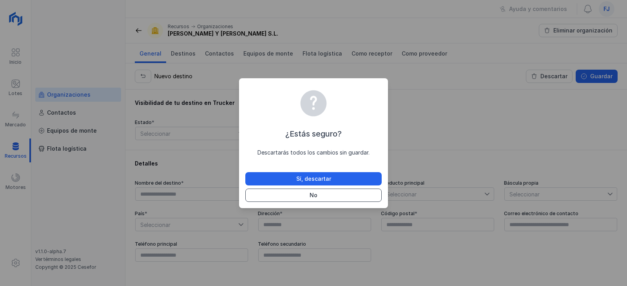
click at [343, 196] on button "No" at bounding box center [313, 195] width 136 height 13
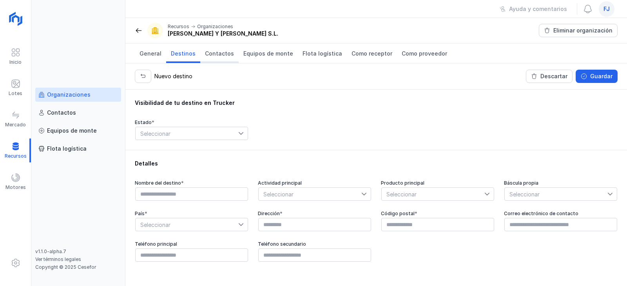
click at [212, 52] on span "Contactos" at bounding box center [219, 54] width 29 height 8
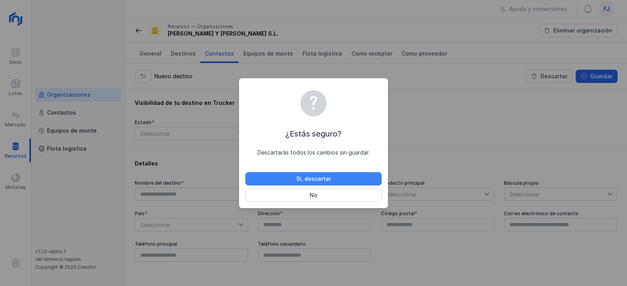
click at [345, 181] on button "Sí, descartar" at bounding box center [313, 178] width 136 height 13
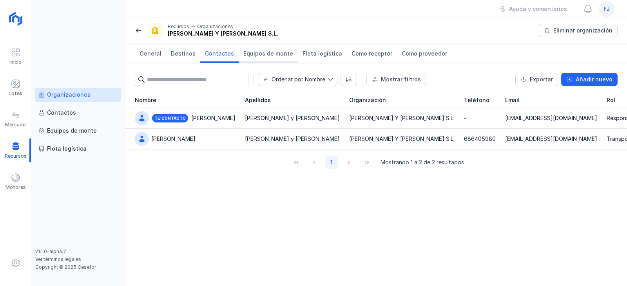
click at [255, 47] on link "Equipos de monte" at bounding box center [268, 53] width 59 height 20
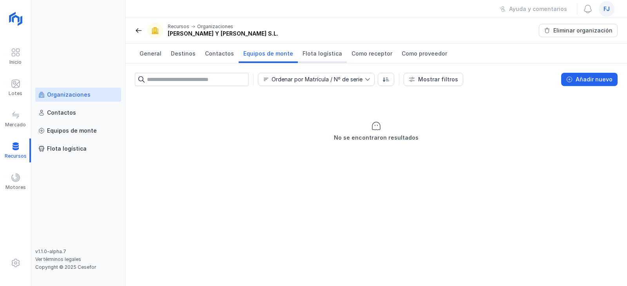
click at [316, 51] on span "Flota logística" at bounding box center [322, 54] width 40 height 8
click at [188, 52] on span "Destinos" at bounding box center [183, 54] width 25 height 8
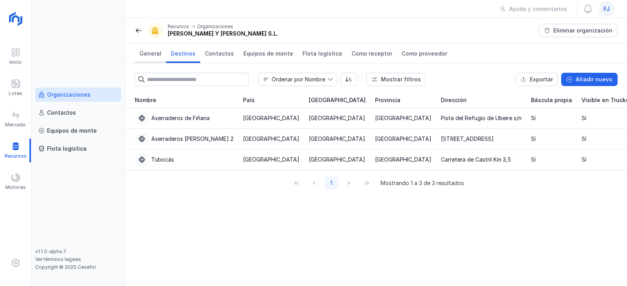
click at [152, 56] on span "General" at bounding box center [150, 54] width 22 height 8
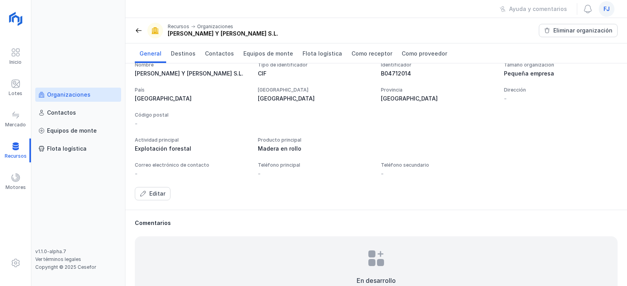
scroll to position [71, 0]
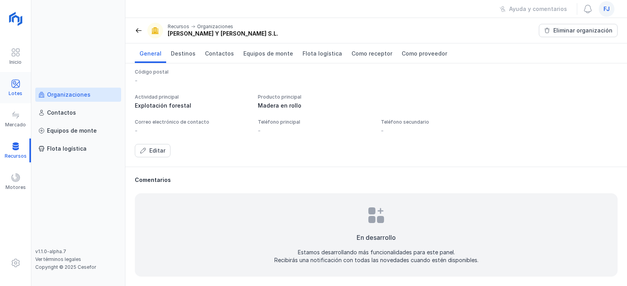
click at [14, 86] on span at bounding box center [15, 83] width 9 height 9
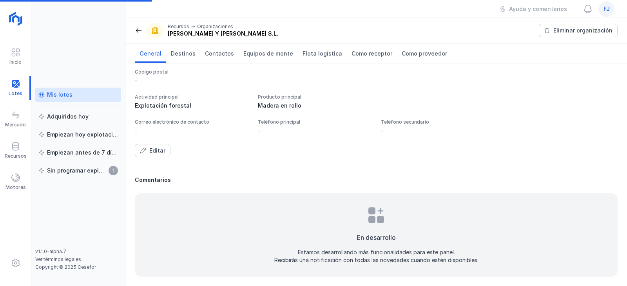
click at [57, 95] on div "Mis lotes" at bounding box center [59, 95] width 25 height 8
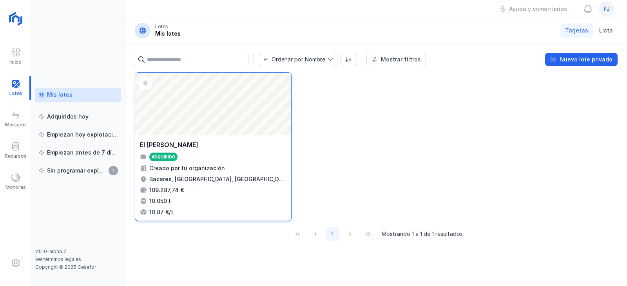
click at [250, 99] on div "Abrir lote" at bounding box center [213, 104] width 156 height 63
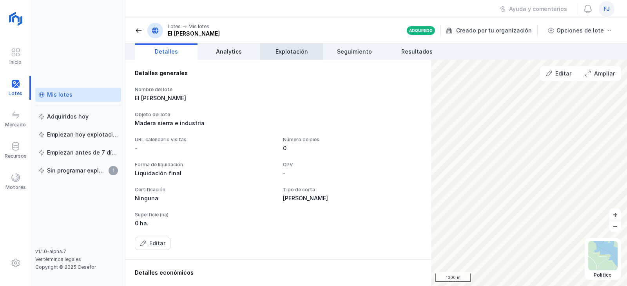
click at [297, 54] on span "Explotación" at bounding box center [291, 52] width 33 height 8
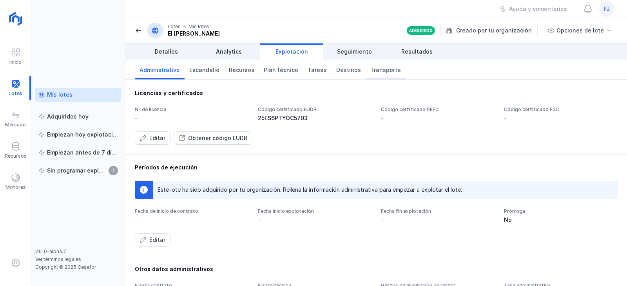
click at [386, 71] on span "Transporte" at bounding box center [385, 70] width 31 height 8
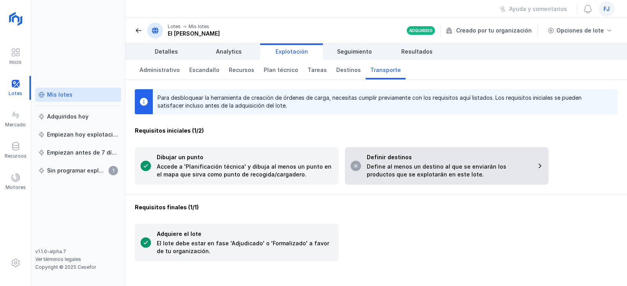
click at [434, 162] on div "Definir destinos Define al menos un destino al que se enviarán los productos qu…" at bounding box center [449, 166] width 164 height 25
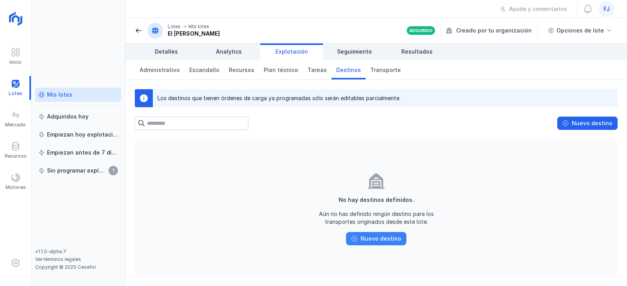
click at [375, 235] on div "Nuevo destino" at bounding box center [380, 239] width 41 height 8
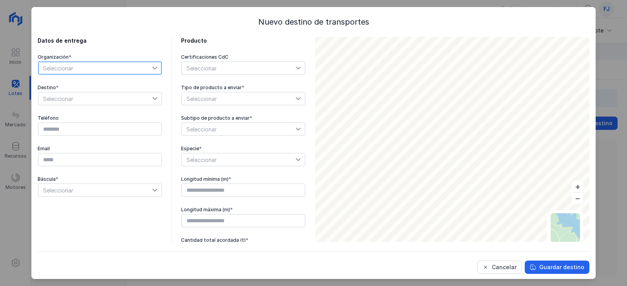
click at [101, 67] on span "Seleccionar" at bounding box center [95, 68] width 114 height 13
click at [100, 67] on span "Seleccionar" at bounding box center [95, 68] width 114 height 13
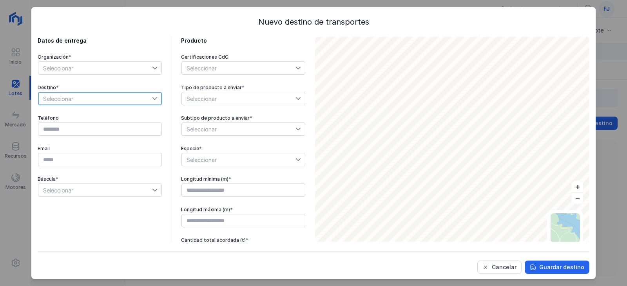
click at [126, 98] on span "Seleccionar" at bounding box center [95, 98] width 114 height 13
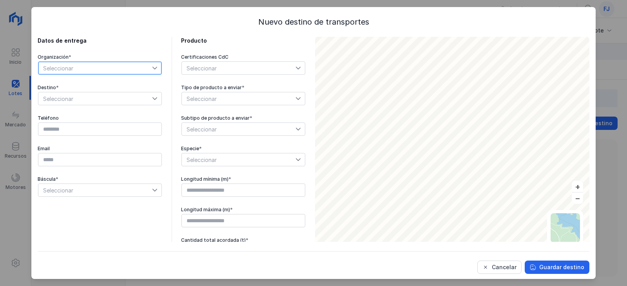
click at [126, 65] on span "Seleccionar" at bounding box center [95, 68] width 114 height 13
click at [127, 70] on span "Seleccionar" at bounding box center [95, 68] width 114 height 13
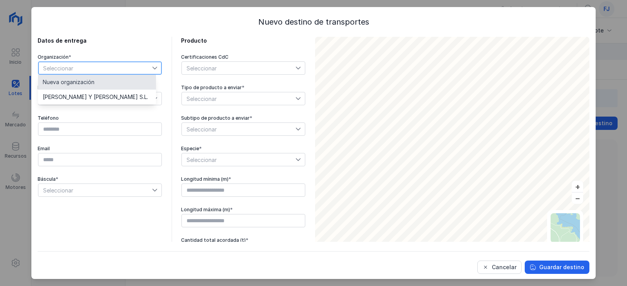
click at [127, 70] on span "Seleccionar" at bounding box center [95, 68] width 114 height 13
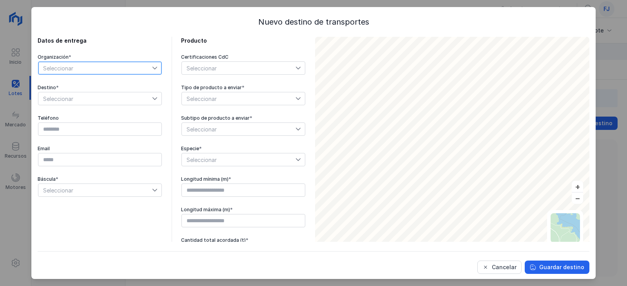
click at [117, 66] on span "Seleccionar" at bounding box center [95, 68] width 114 height 13
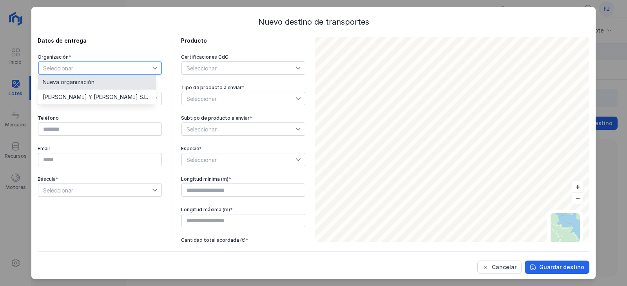
click at [86, 84] on span "Nueva organización" at bounding box center [69, 82] width 52 height 5
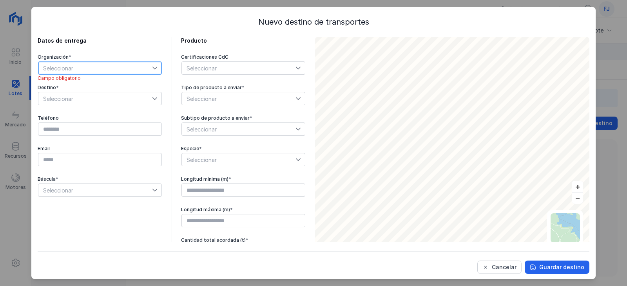
click at [143, 65] on span "Seleccionar" at bounding box center [95, 68] width 114 height 13
click at [127, 67] on span "Seleccionar" at bounding box center [95, 68] width 114 height 13
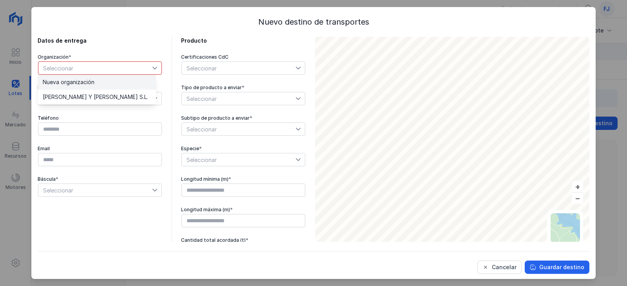
click at [124, 86] on li "Nueva organización" at bounding box center [97, 82] width 118 height 15
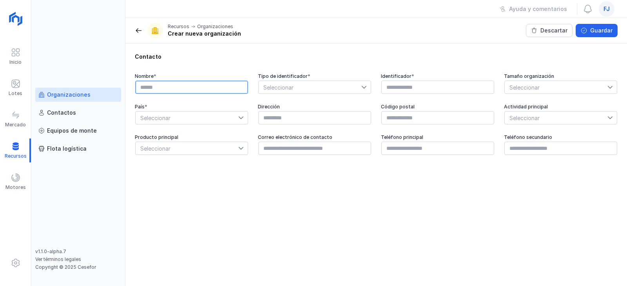
click at [222, 88] on input "text" at bounding box center [191, 87] width 113 height 13
click at [167, 85] on input "text" at bounding box center [191, 87] width 113 height 13
click at [365, 85] on icon at bounding box center [363, 87] width 5 height 5
click at [157, 88] on input "text" at bounding box center [191, 87] width 113 height 13
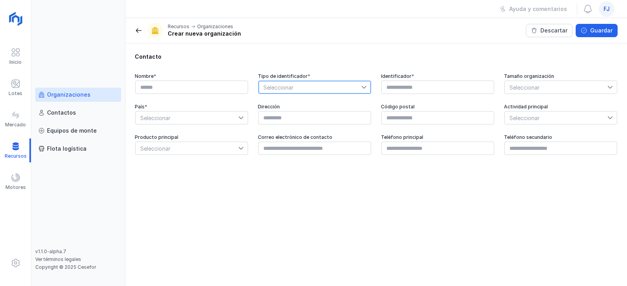
click at [302, 83] on span "Seleccionar" at bounding box center [309, 87] width 103 height 13
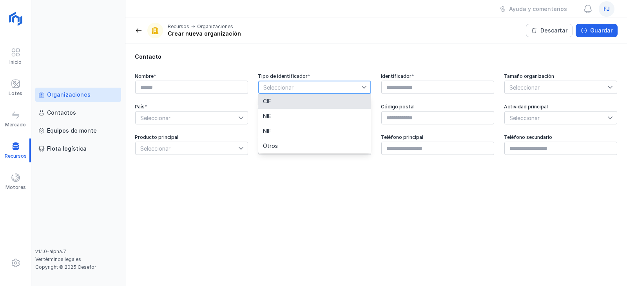
click at [300, 105] on li "CIF" at bounding box center [314, 101] width 113 height 15
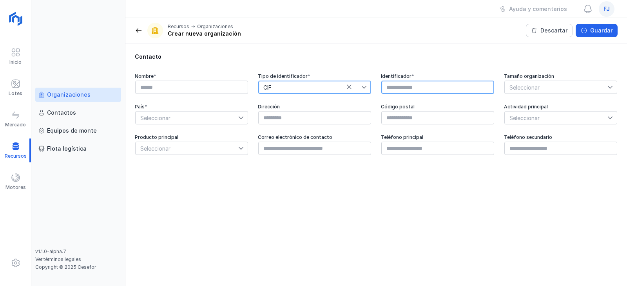
click at [417, 86] on input "text" at bounding box center [437, 87] width 113 height 13
paste input "*********"
type input "*********"
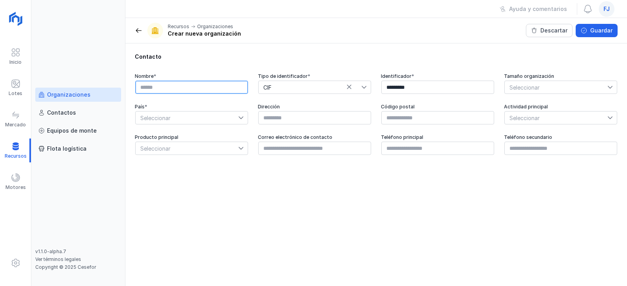
click at [179, 85] on input "text" at bounding box center [191, 87] width 113 height 13
click at [215, 90] on input "text" at bounding box center [191, 87] width 113 height 13
type input "*"
type input "*******"
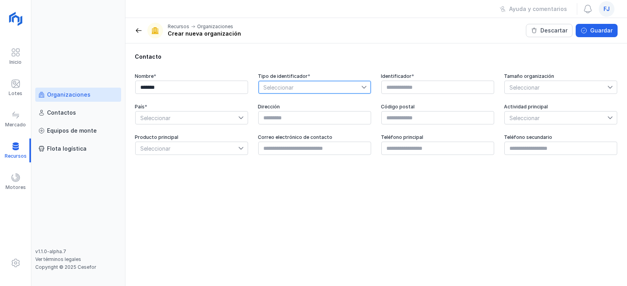
click at [360, 85] on span "Seleccionar" at bounding box center [309, 87] width 103 height 13
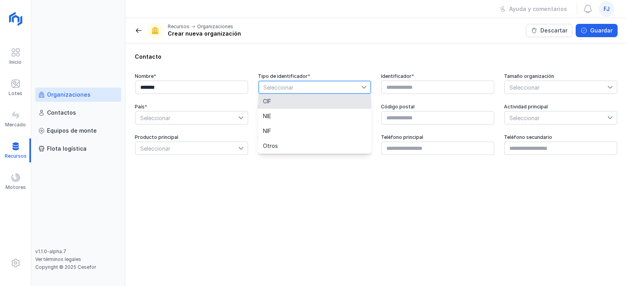
click at [353, 105] on li "CIF" at bounding box center [314, 101] width 113 height 15
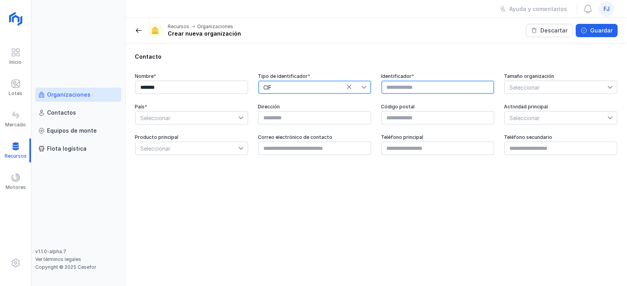
click at [431, 87] on input "text" at bounding box center [437, 87] width 113 height 13
paste input "*********"
type input "*********"
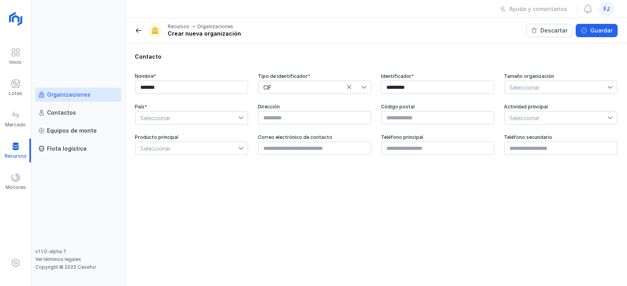
click at [193, 119] on span "Seleccionar" at bounding box center [187, 118] width 103 height 13
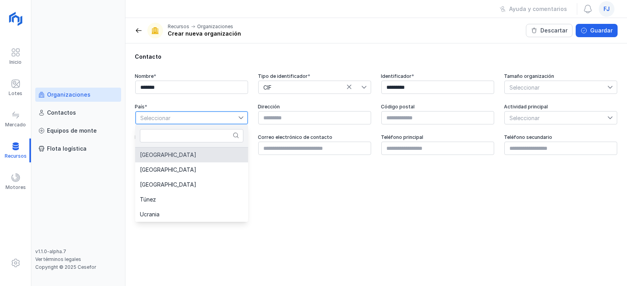
click at [194, 160] on li "[GEOGRAPHIC_DATA]" at bounding box center [191, 155] width 113 height 15
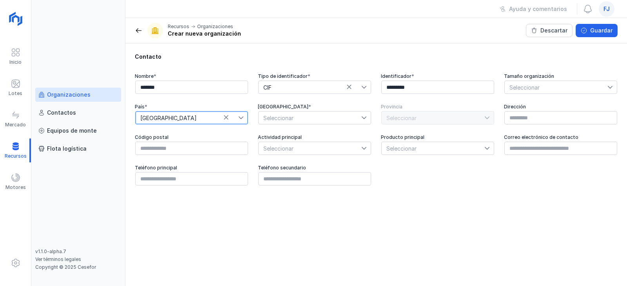
click at [352, 117] on span "Seleccionar" at bounding box center [309, 118] width 103 height 13
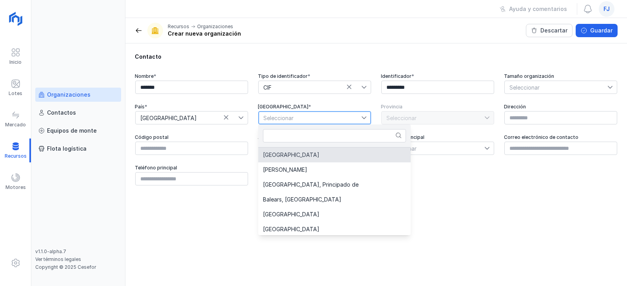
click at [337, 152] on li "[GEOGRAPHIC_DATA]" at bounding box center [334, 155] width 152 height 15
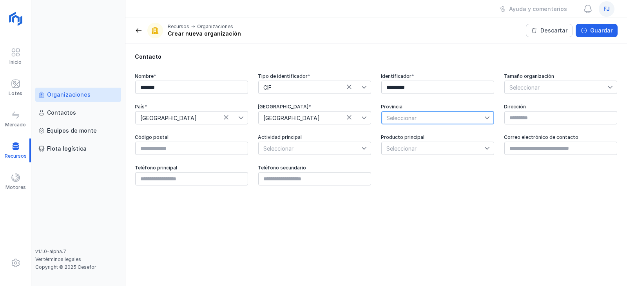
click at [397, 116] on span "Seleccionar" at bounding box center [432, 118] width 103 height 13
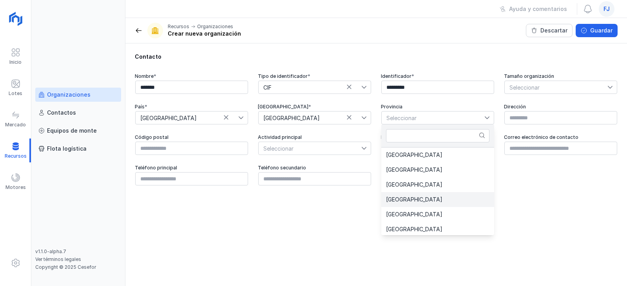
click at [407, 198] on span "[GEOGRAPHIC_DATA]" at bounding box center [414, 199] width 56 height 5
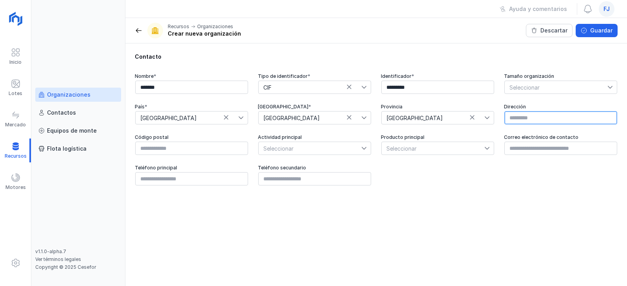
click at [508, 122] on input "text" at bounding box center [560, 117] width 113 height 13
click at [520, 117] on input "text" at bounding box center [560, 117] width 113 height 13
drag, startPoint x: 520, startPoint y: 117, endPoint x: 335, endPoint y: 243, distance: 224.2
click at [335, 243] on div "Contacto Nombre * ******* Tipo de identificador * CIF Identificador * *********…" at bounding box center [375, 164] width 501 height 243
click at [612, 31] on div "Guardar" at bounding box center [601, 31] width 22 height 8
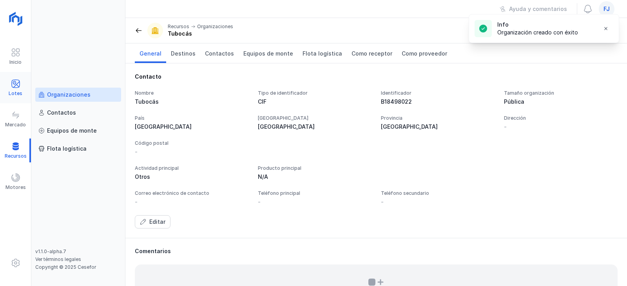
click at [20, 87] on span at bounding box center [15, 83] width 9 height 9
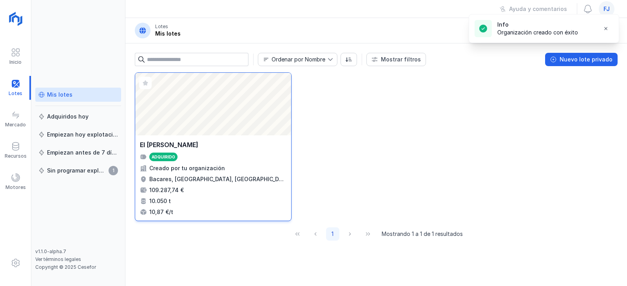
click at [166, 101] on div "Abrir lote" at bounding box center [213, 104] width 156 height 63
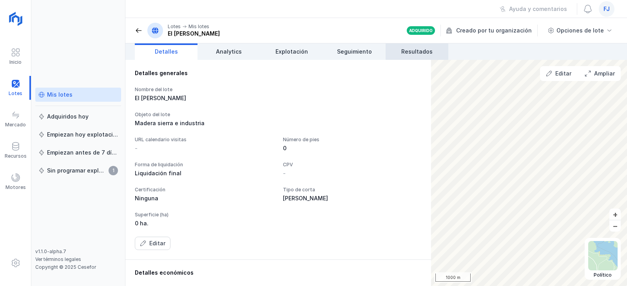
click at [403, 52] on span "Resultados" at bounding box center [416, 52] width 31 height 8
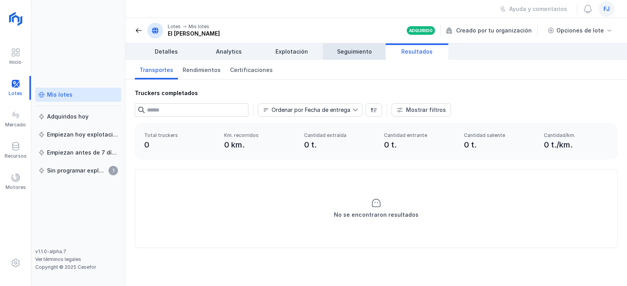
click at [350, 49] on span "Seguimiento" at bounding box center [354, 52] width 35 height 8
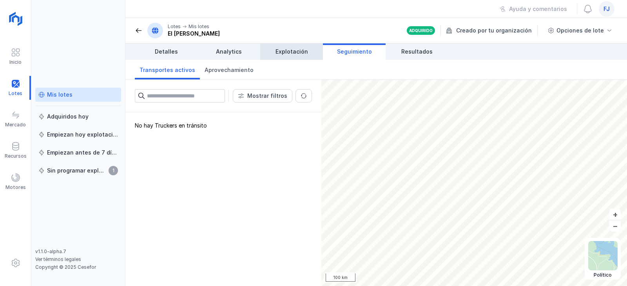
click at [288, 51] on span "Explotación" at bounding box center [291, 52] width 33 height 8
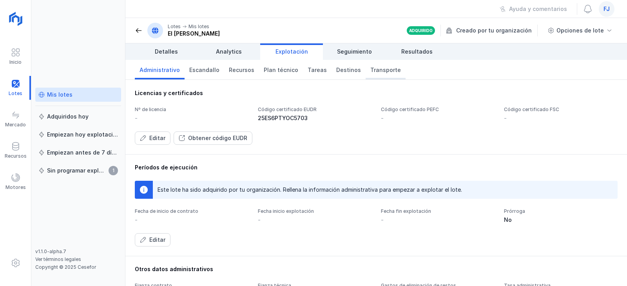
click at [370, 67] on span "Transporte" at bounding box center [385, 70] width 31 height 8
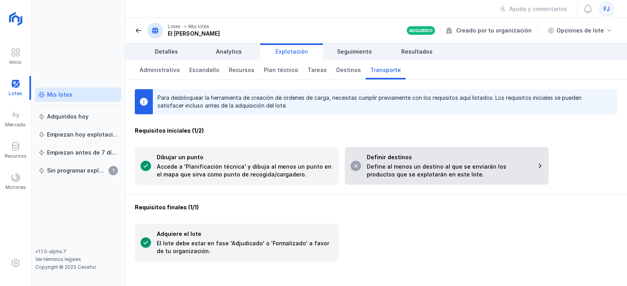
click at [421, 168] on div "Define al menos un destino al que se enviarán los productos que se explotarán e…" at bounding box center [449, 171] width 164 height 16
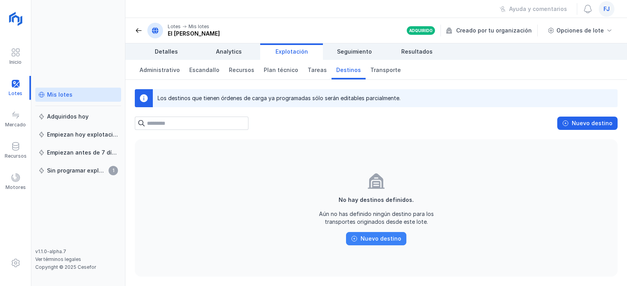
click at [390, 240] on div "Nuevo destino" at bounding box center [380, 239] width 41 height 8
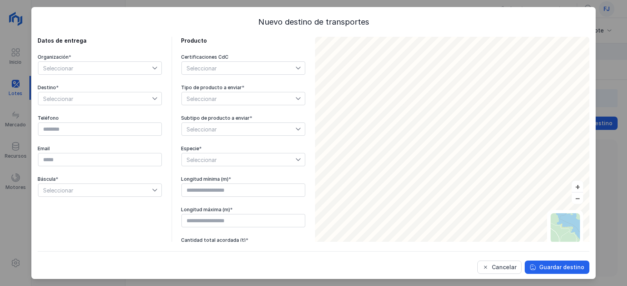
click at [132, 70] on span "Seleccionar" at bounding box center [95, 68] width 114 height 13
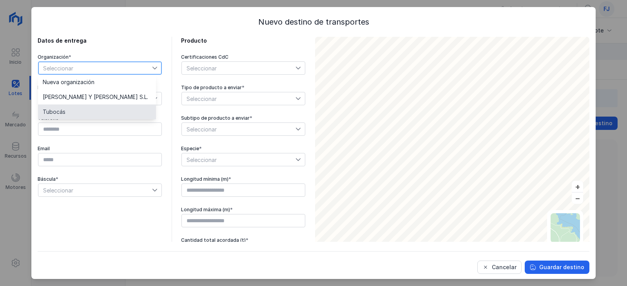
click at [119, 114] on li "Tubocás" at bounding box center [97, 112] width 118 height 15
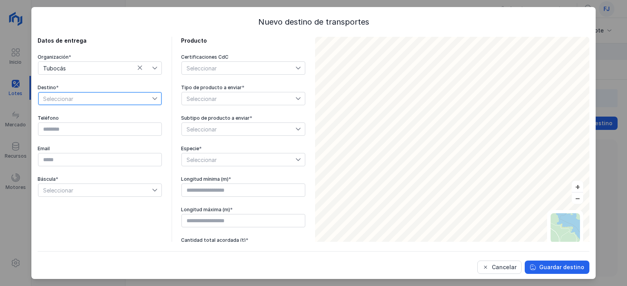
click at [118, 101] on span "Seleccionar" at bounding box center [95, 98] width 114 height 13
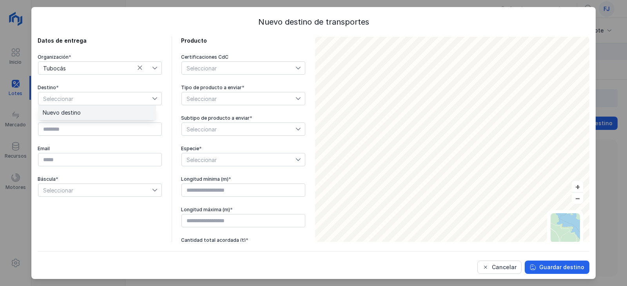
click at [117, 112] on li "Nuevo destino" at bounding box center [97, 112] width 118 height 15
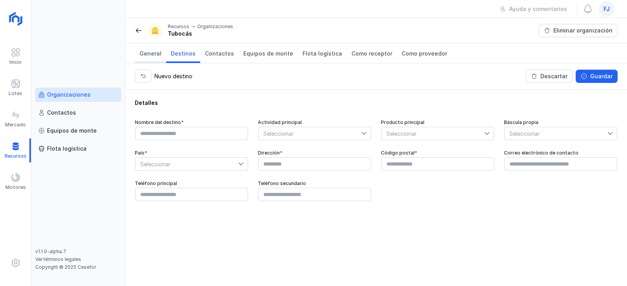
click at [150, 55] on span "General" at bounding box center [150, 54] width 22 height 8
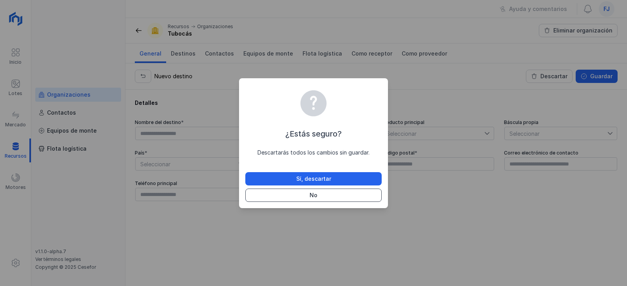
click at [358, 197] on button "No" at bounding box center [313, 195] width 136 height 13
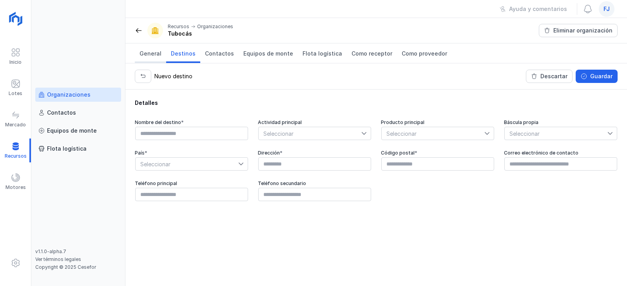
click at [140, 55] on span "General" at bounding box center [150, 54] width 22 height 8
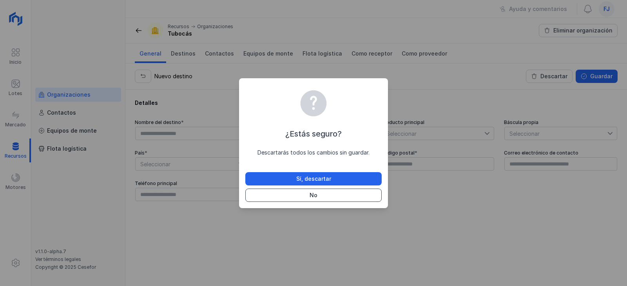
click at [369, 197] on button "No" at bounding box center [313, 195] width 136 height 13
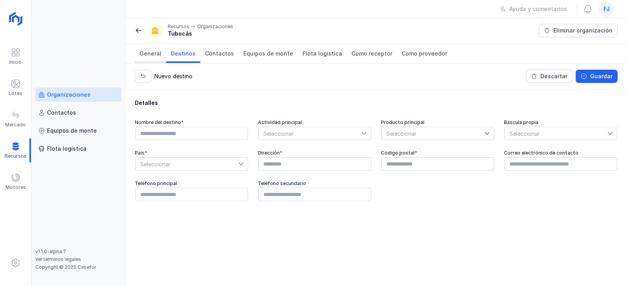
click at [155, 55] on span "General" at bounding box center [150, 54] width 22 height 8
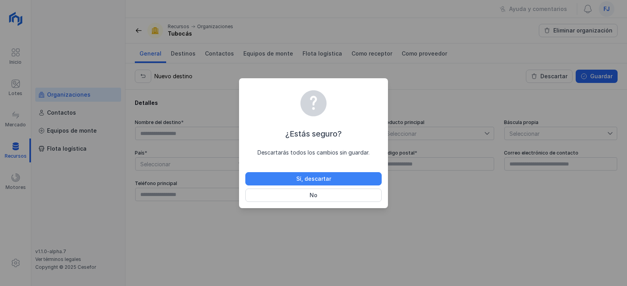
click at [357, 177] on button "Sí, descartar" at bounding box center [313, 178] width 136 height 13
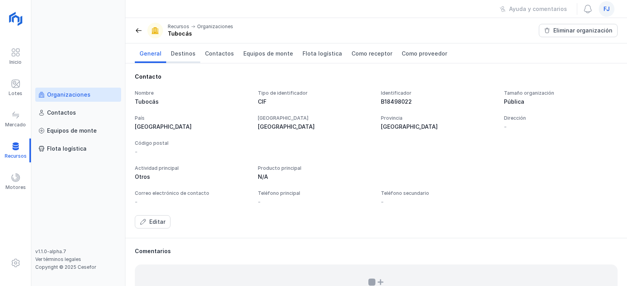
click at [184, 50] on span "Destinos" at bounding box center [183, 54] width 25 height 8
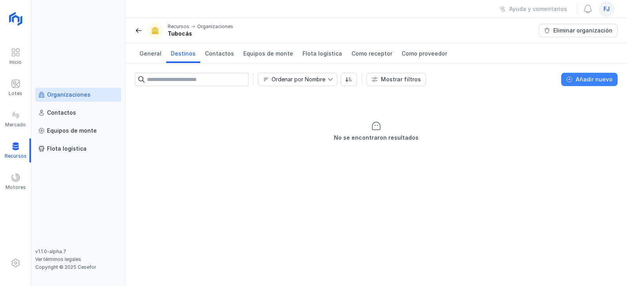
click at [599, 82] on div "Añadir nuevo" at bounding box center [593, 80] width 37 height 8
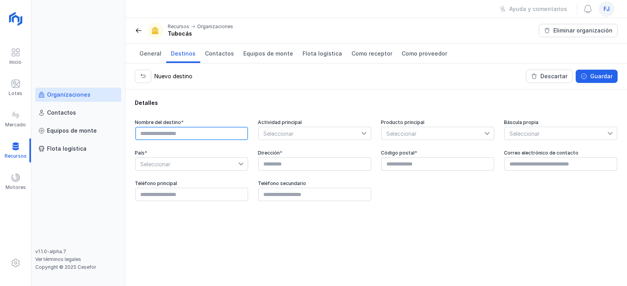
click at [198, 133] on input "text" at bounding box center [191, 133] width 113 height 13
type input "*"
click at [211, 51] on span "Contactos" at bounding box center [219, 54] width 29 height 8
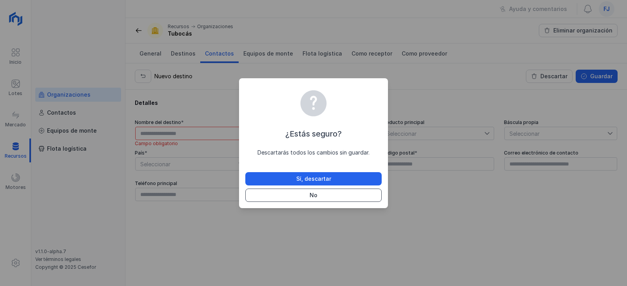
click at [326, 193] on button "No" at bounding box center [313, 195] width 136 height 13
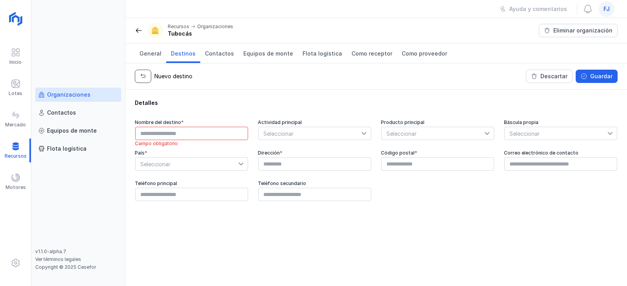
click at [148, 75] on button "button" at bounding box center [143, 76] width 16 height 13
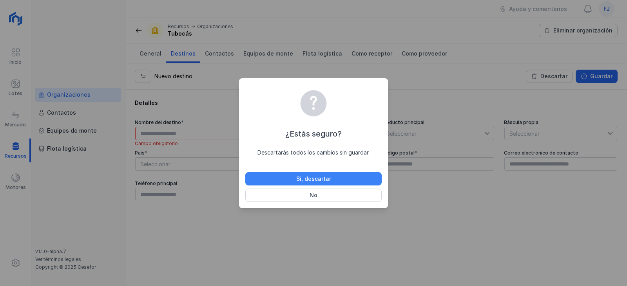
click at [323, 182] on div "Sí, descartar" at bounding box center [313, 179] width 35 height 8
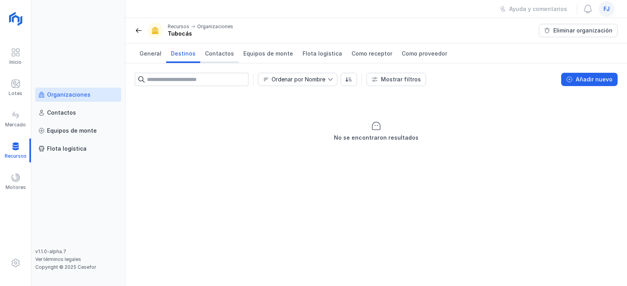
click at [206, 52] on span "Contactos" at bounding box center [219, 54] width 29 height 8
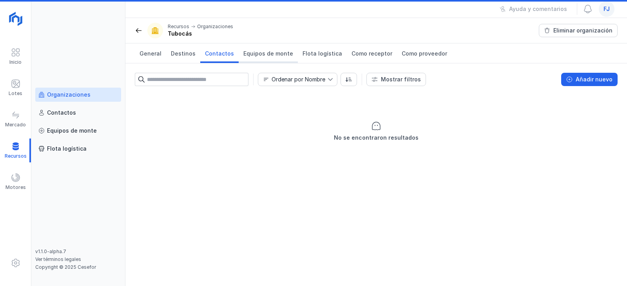
click at [271, 51] on span "Equipos de monte" at bounding box center [268, 54] width 50 height 8
click at [318, 51] on span "Flota logística" at bounding box center [322, 54] width 40 height 8
click at [365, 49] on link "Como receptor" at bounding box center [372, 53] width 50 height 20
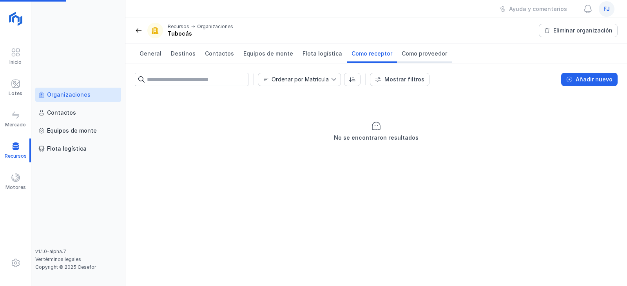
click at [425, 54] on span "Como proveedor" at bounding box center [423, 54] width 45 height 8
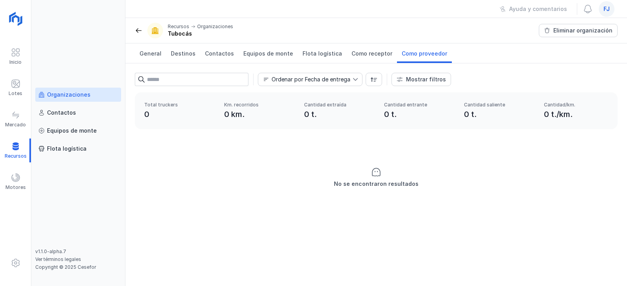
click at [133, 31] on header "Recursos Organizaciones Tubocás Eliminar organización" at bounding box center [375, 30] width 501 height 25
click at [135, 30] on span at bounding box center [139, 31] width 8 height 8
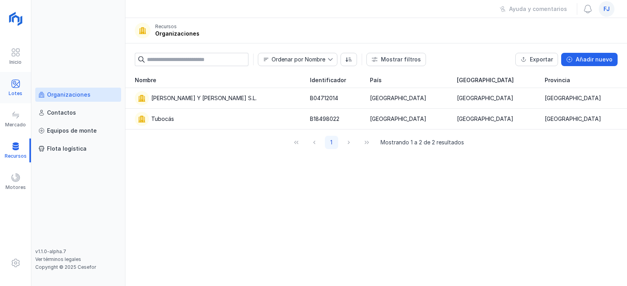
click at [13, 88] on span at bounding box center [15, 83] width 9 height 9
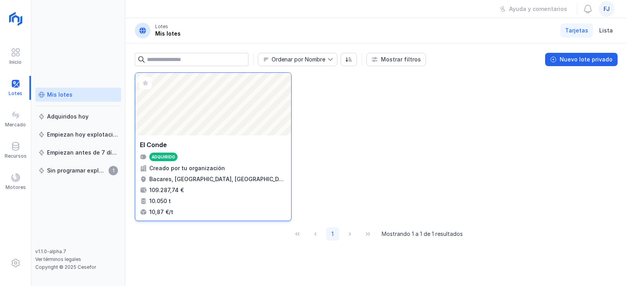
click at [245, 163] on div "El Conde Adquirido Creado por tu organización Bacares, Almería, Andalucía, Espa…" at bounding box center [213, 178] width 146 height 76
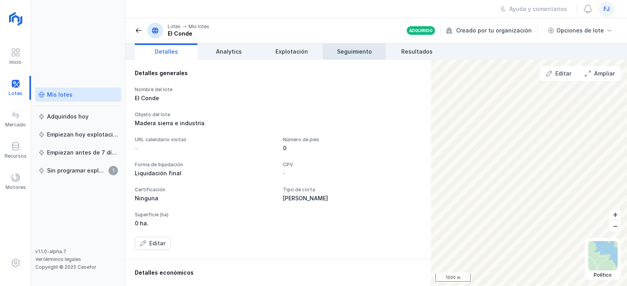
click at [368, 49] on span "Seguimiento" at bounding box center [354, 52] width 35 height 8
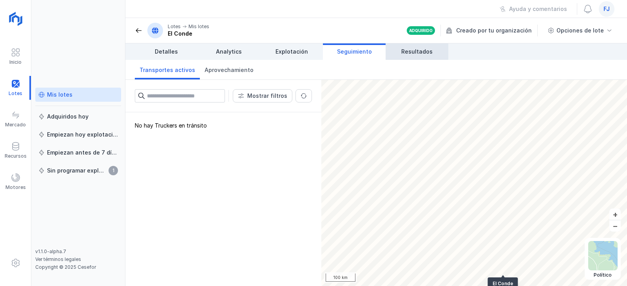
click at [413, 47] on link "Resultados" at bounding box center [416, 51] width 63 height 16
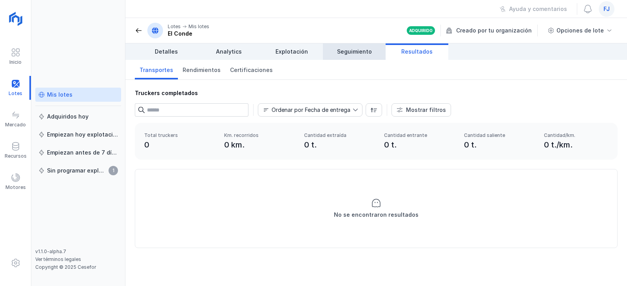
click at [370, 54] on link "Seguimiento" at bounding box center [354, 51] width 63 height 16
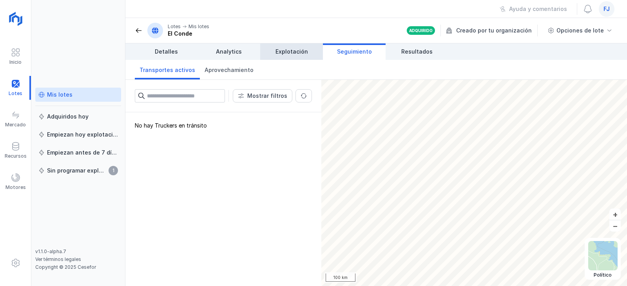
click at [292, 49] on span "Explotación" at bounding box center [291, 52] width 33 height 8
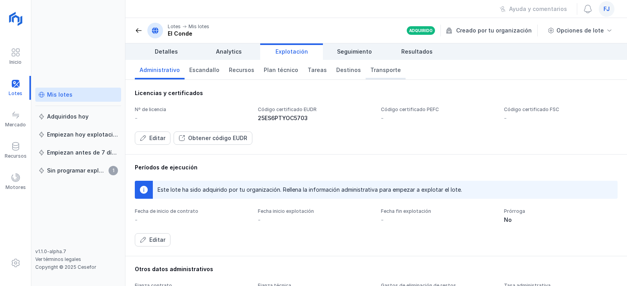
click at [370, 70] on span "Transporte" at bounding box center [385, 70] width 31 height 8
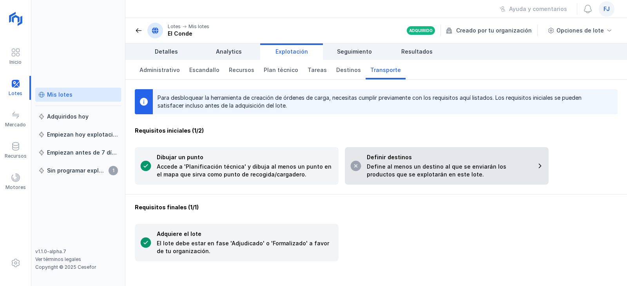
click at [410, 172] on div "Define al menos un destino al que se enviarán los productos que se explotarán e…" at bounding box center [449, 171] width 164 height 16
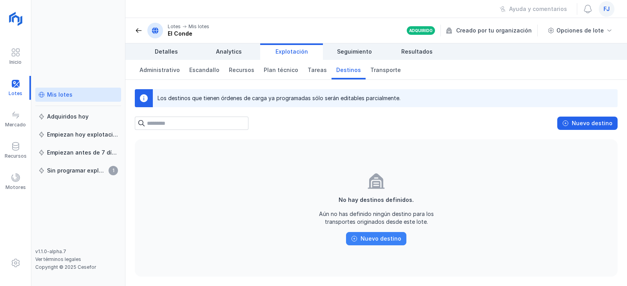
click at [396, 237] on div "Nuevo destino" at bounding box center [380, 239] width 41 height 8
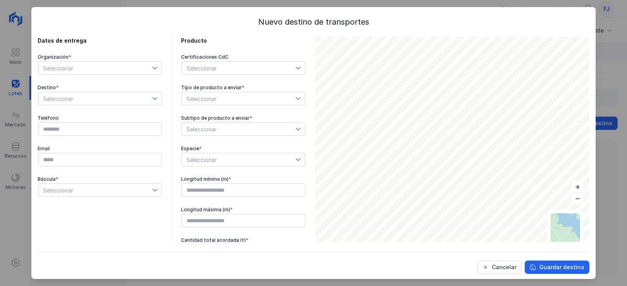
click at [103, 63] on span "Seleccionar" at bounding box center [95, 68] width 114 height 13
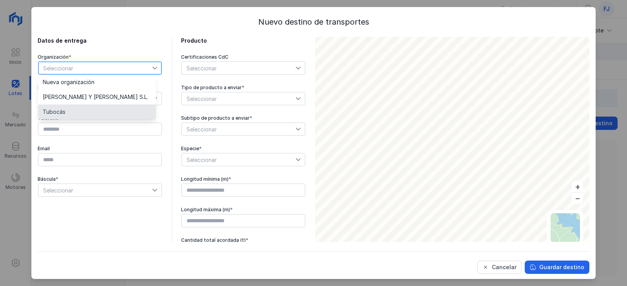
click at [103, 112] on li "Tubocás" at bounding box center [97, 112] width 118 height 15
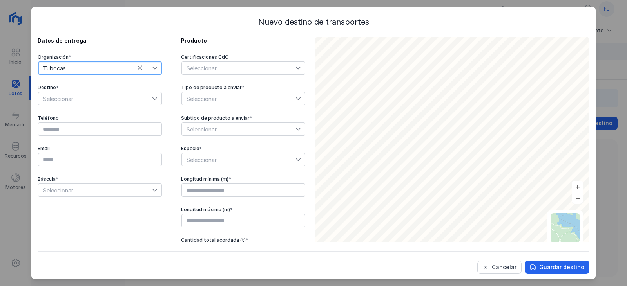
click at [98, 95] on span "Seleccionar" at bounding box center [95, 98] width 114 height 13
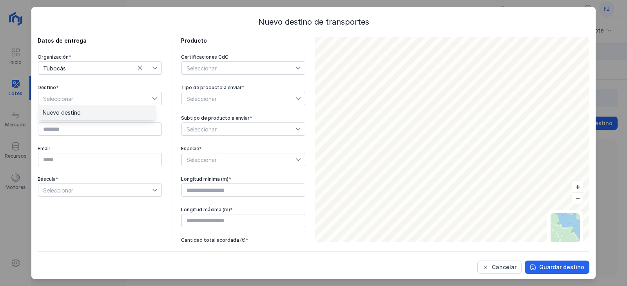
click at [97, 111] on li "Nuevo destino" at bounding box center [97, 112] width 118 height 15
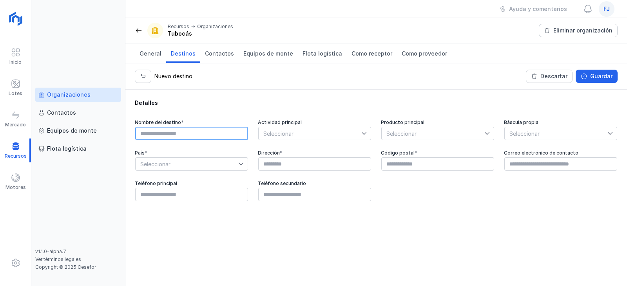
click at [220, 137] on input "text" at bounding box center [191, 133] width 113 height 13
type input "**********"
click at [218, 166] on span "Seleccionar" at bounding box center [187, 164] width 103 height 13
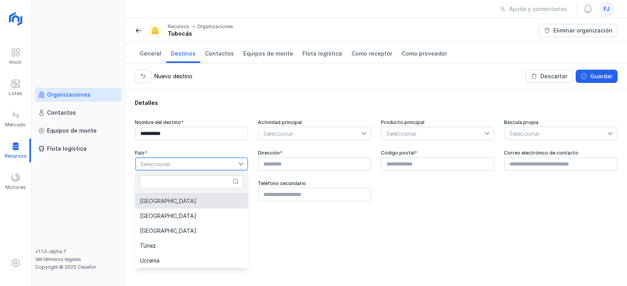
click at [202, 205] on li "[GEOGRAPHIC_DATA]" at bounding box center [191, 201] width 113 height 15
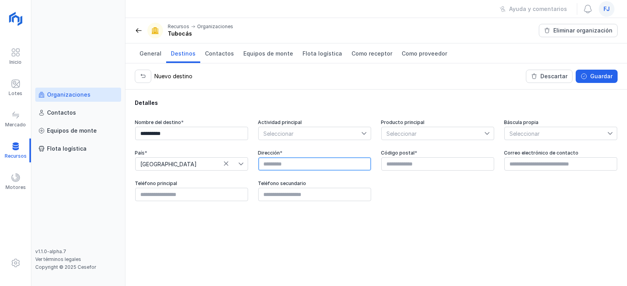
click at [274, 166] on input "text" at bounding box center [314, 163] width 113 height 13
paste input "**********"
type input "**********"
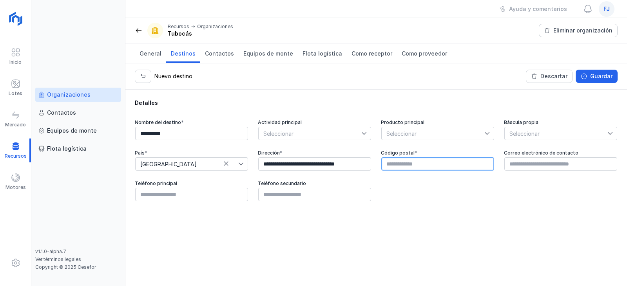
click at [399, 164] on input "text" at bounding box center [437, 163] width 113 height 13
click at [394, 164] on input "text" at bounding box center [437, 163] width 113 height 13
paste input "*****"
type input "*****"
click at [599, 77] on div "Guardar" at bounding box center [601, 76] width 22 height 8
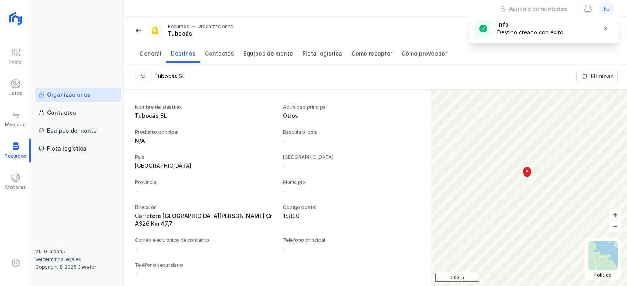
scroll to position [34, 0]
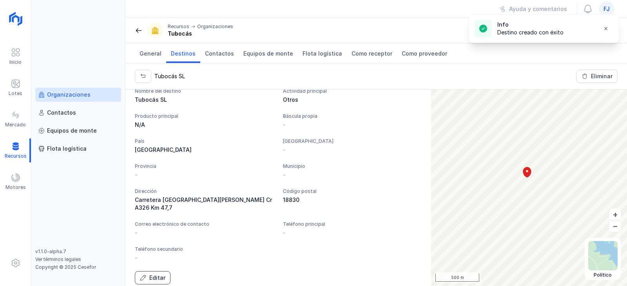
click at [153, 274] on button "Editar" at bounding box center [153, 277] width 36 height 13
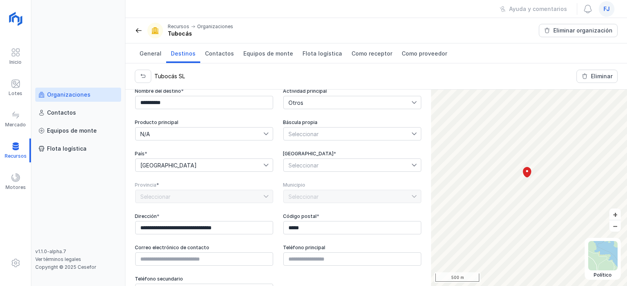
click at [311, 165] on span "Seleccionar" at bounding box center [348, 165] width 128 height 13
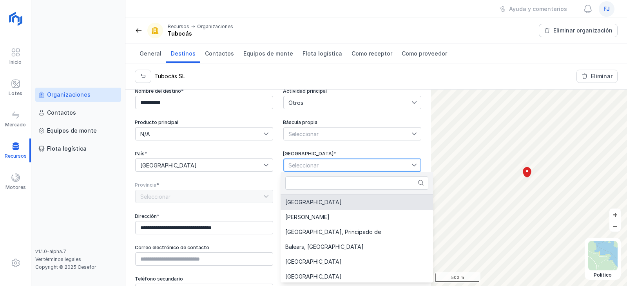
click at [308, 204] on span "[GEOGRAPHIC_DATA]" at bounding box center [313, 202] width 56 height 5
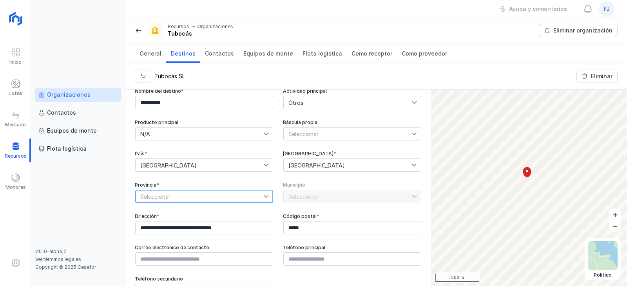
click at [237, 198] on span "Seleccionar" at bounding box center [200, 196] width 128 height 13
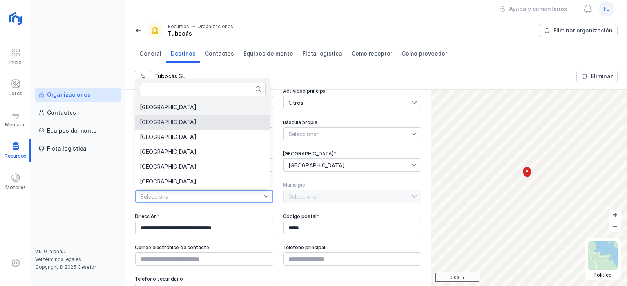
scroll to position [0, 0]
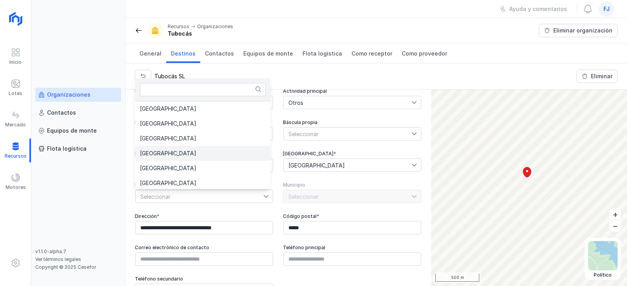
click at [184, 154] on li "[GEOGRAPHIC_DATA]" at bounding box center [202, 153] width 135 height 15
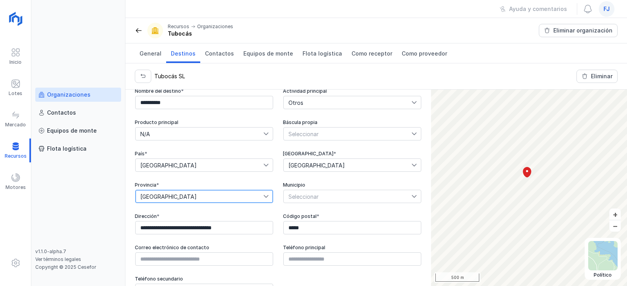
click at [297, 196] on span "Seleccionar" at bounding box center [348, 196] width 128 height 13
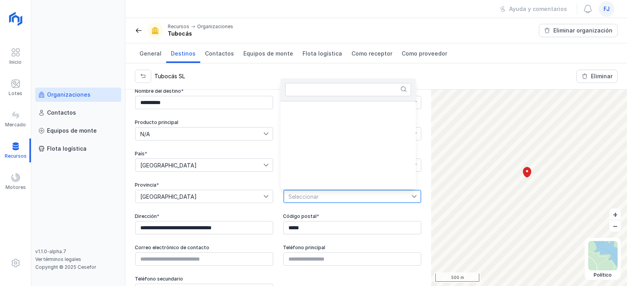
scroll to position [1316, 0]
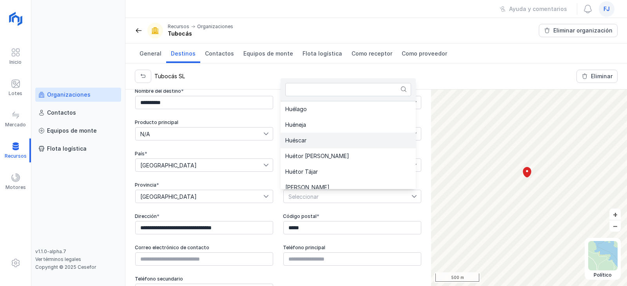
click at [311, 146] on li "Huéscar" at bounding box center [347, 141] width 135 height 16
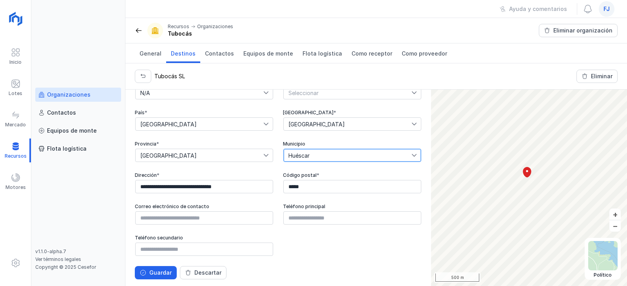
scroll to position [78, 0]
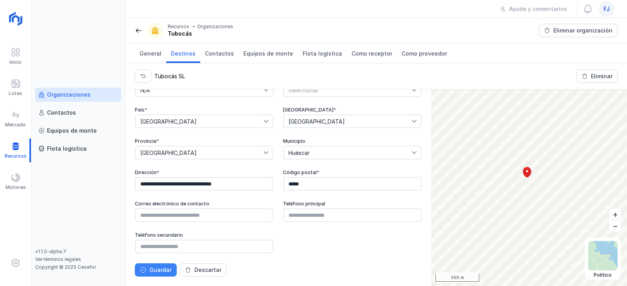
click at [155, 272] on div "Guardar" at bounding box center [160, 270] width 22 height 8
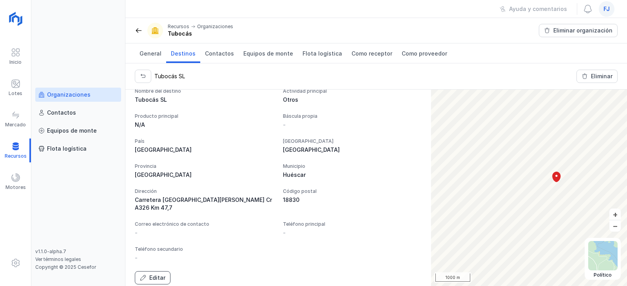
click at [155, 274] on button "Editar" at bounding box center [153, 277] width 36 height 13
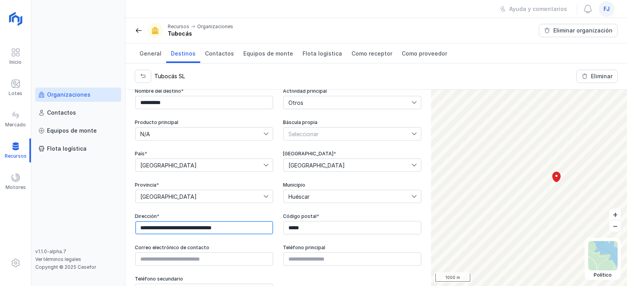
drag, startPoint x: 242, startPoint y: 230, endPoint x: 118, endPoint y: 226, distance: 123.8
click at [118, 226] on div "**********" at bounding box center [313, 143] width 627 height 286
paste input "text"
type input "**********"
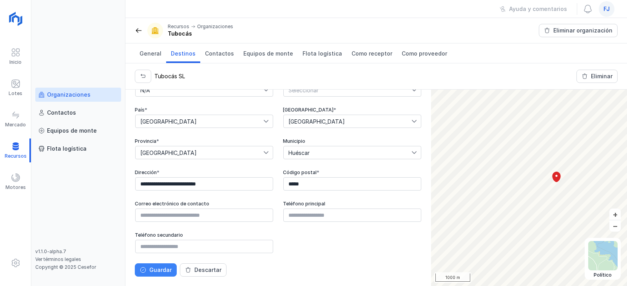
click at [168, 269] on div "Guardar" at bounding box center [160, 270] width 22 height 8
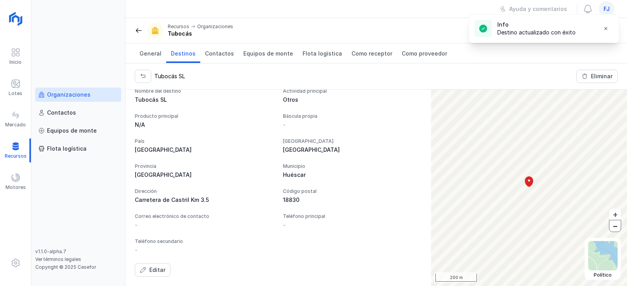
click at [614, 227] on button "–" at bounding box center [614, 225] width 11 height 11
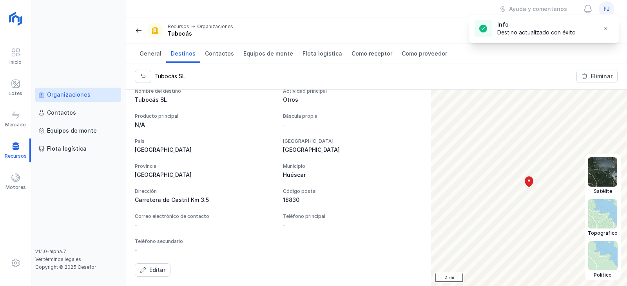
click at [606, 181] on img at bounding box center [601, 171] width 29 height 29
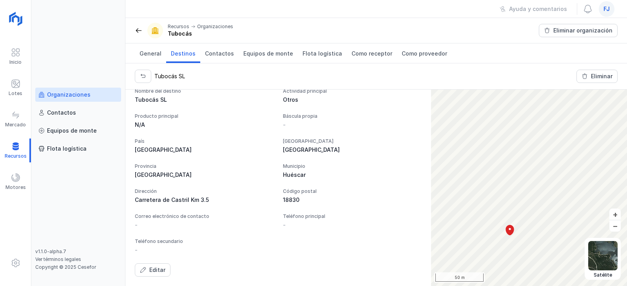
click at [411, 175] on div "Detalles del destino Nombre del destino [GEOGRAPHIC_DATA] SL Actividad principa…" at bounding box center [375, 188] width 501 height 197
click at [157, 271] on div "Editar" at bounding box center [157, 270] width 16 height 8
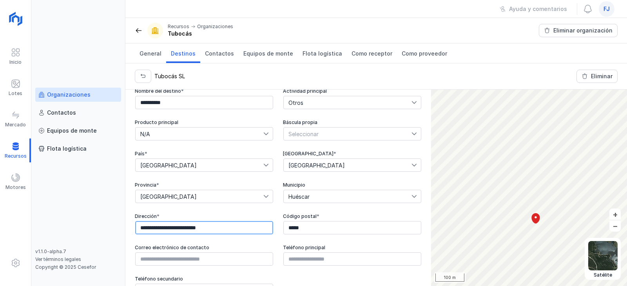
click at [210, 228] on input "**********" at bounding box center [204, 227] width 138 height 13
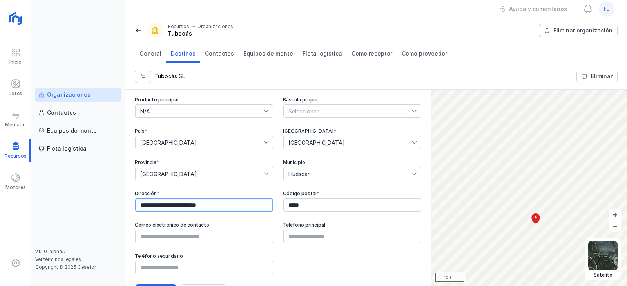
scroll to position [78, 0]
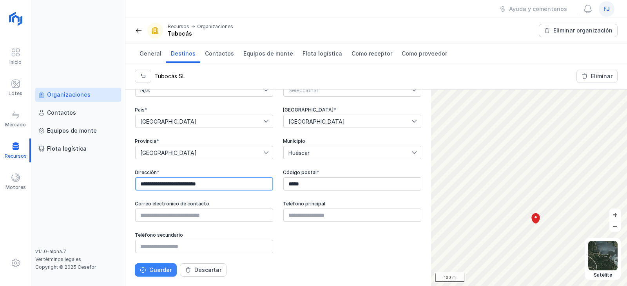
type input "**********"
click at [163, 275] on button "Guardar" at bounding box center [156, 270] width 42 height 13
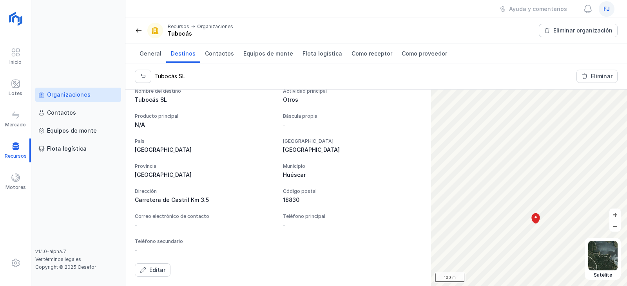
scroll to position [34, 0]
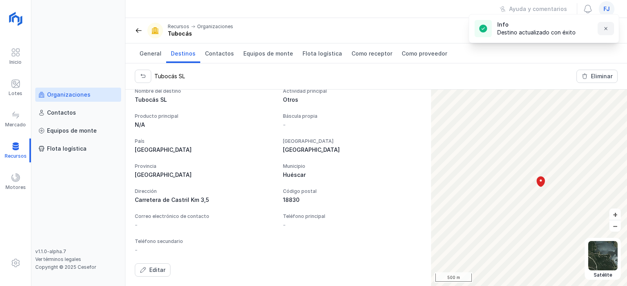
click at [606, 28] on span "button" at bounding box center [605, 28] width 6 height 6
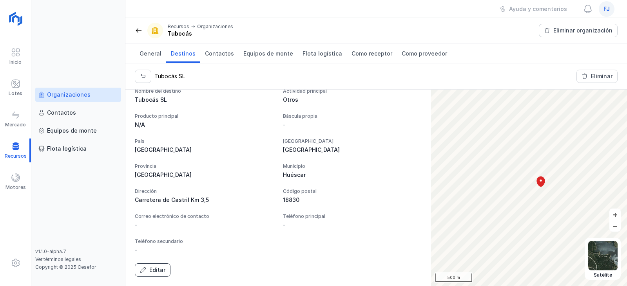
click at [150, 266] on div "Editar" at bounding box center [157, 270] width 16 height 8
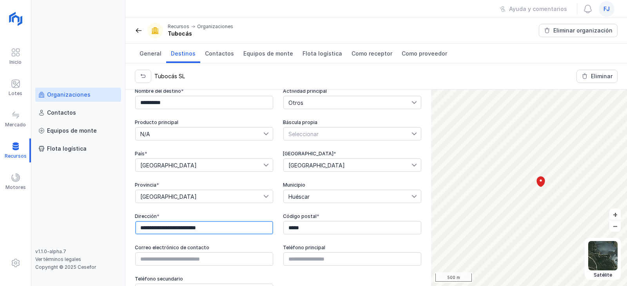
click at [202, 229] on input "**********" at bounding box center [204, 227] width 138 height 13
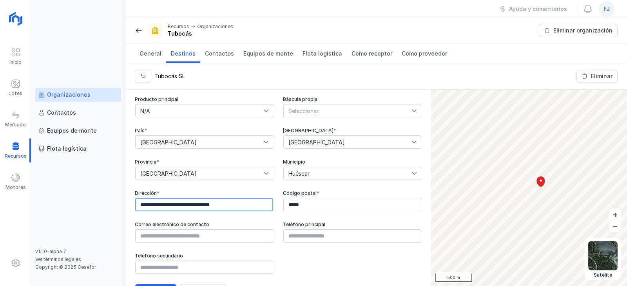
scroll to position [78, 0]
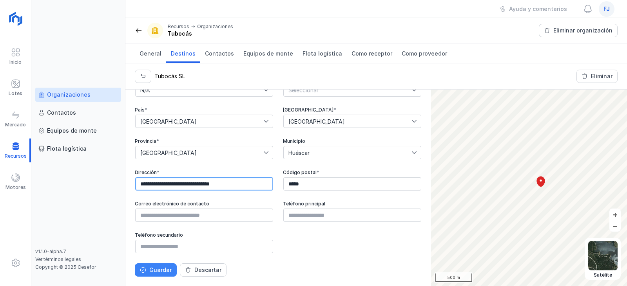
type input "**********"
click at [146, 274] on button "Guardar" at bounding box center [156, 270] width 42 height 13
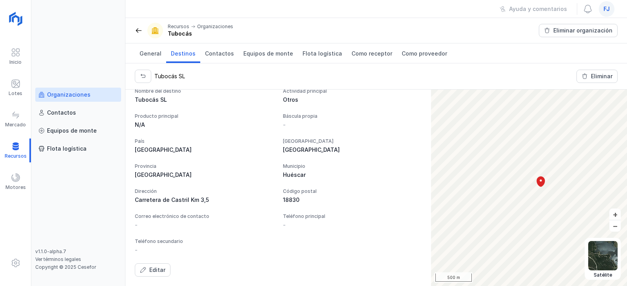
scroll to position [34, 0]
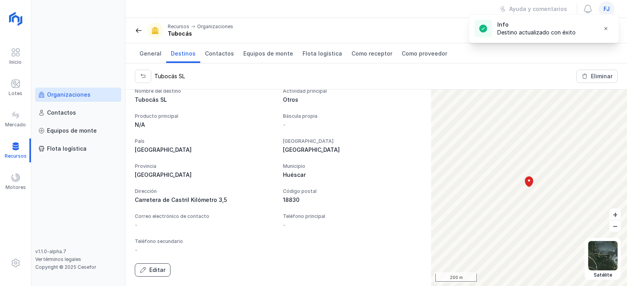
click at [159, 269] on div "Editar" at bounding box center [157, 270] width 16 height 8
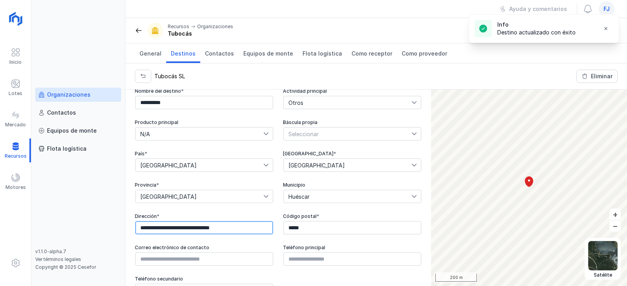
click at [218, 229] on input "**********" at bounding box center [204, 227] width 138 height 13
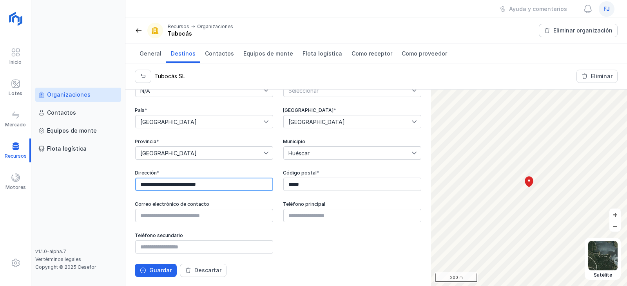
scroll to position [78, 0]
type input "**********"
click at [160, 271] on div "Guardar" at bounding box center [160, 270] width 22 height 8
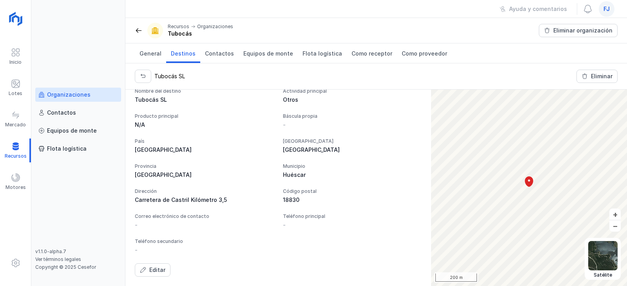
scroll to position [34, 0]
